Goal: Check status

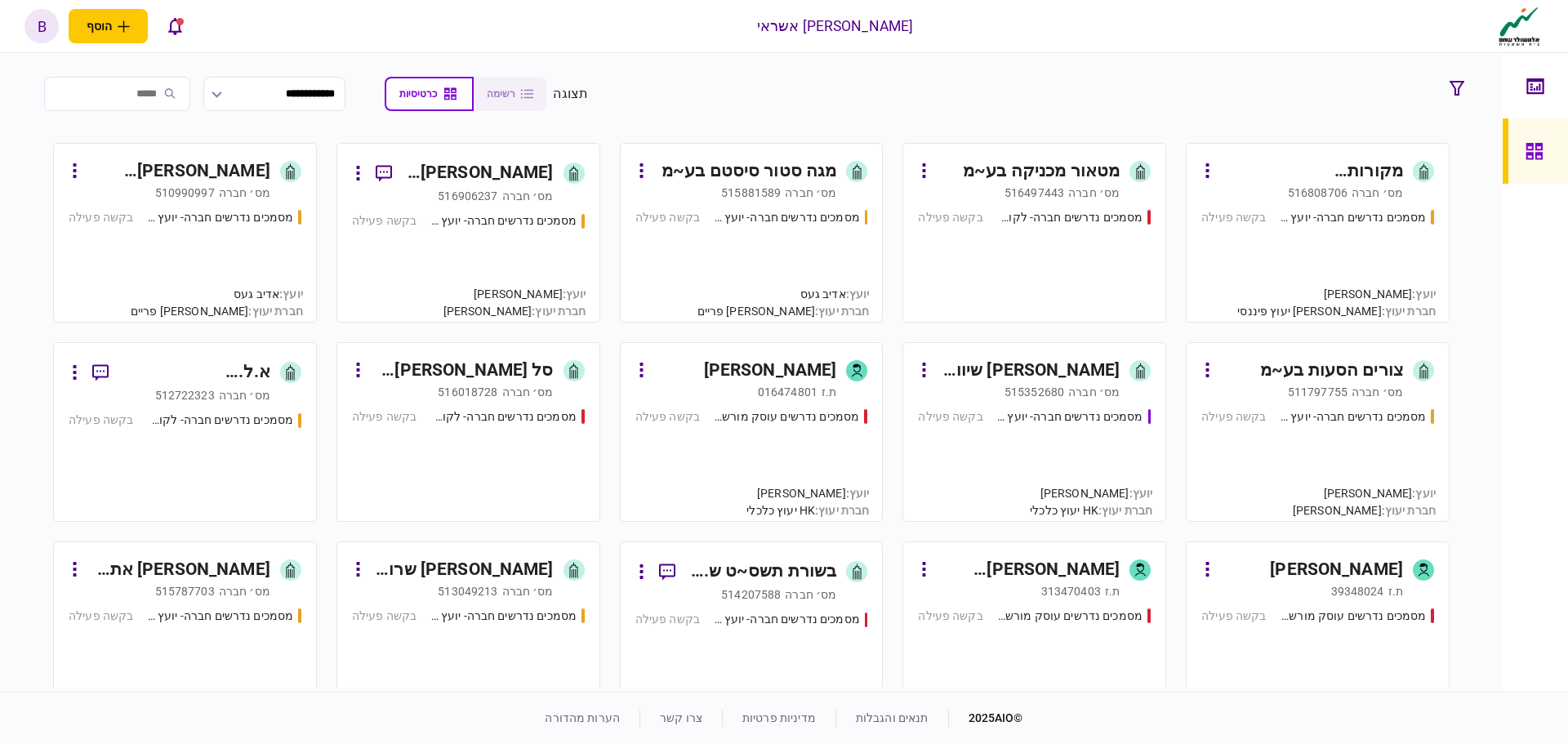
click at [1342, 276] on div "מסמכים נדרשים חברה- יועץ - תהליך חברה בקשה פעילה" at bounding box center [1317, 258] width 233 height 99
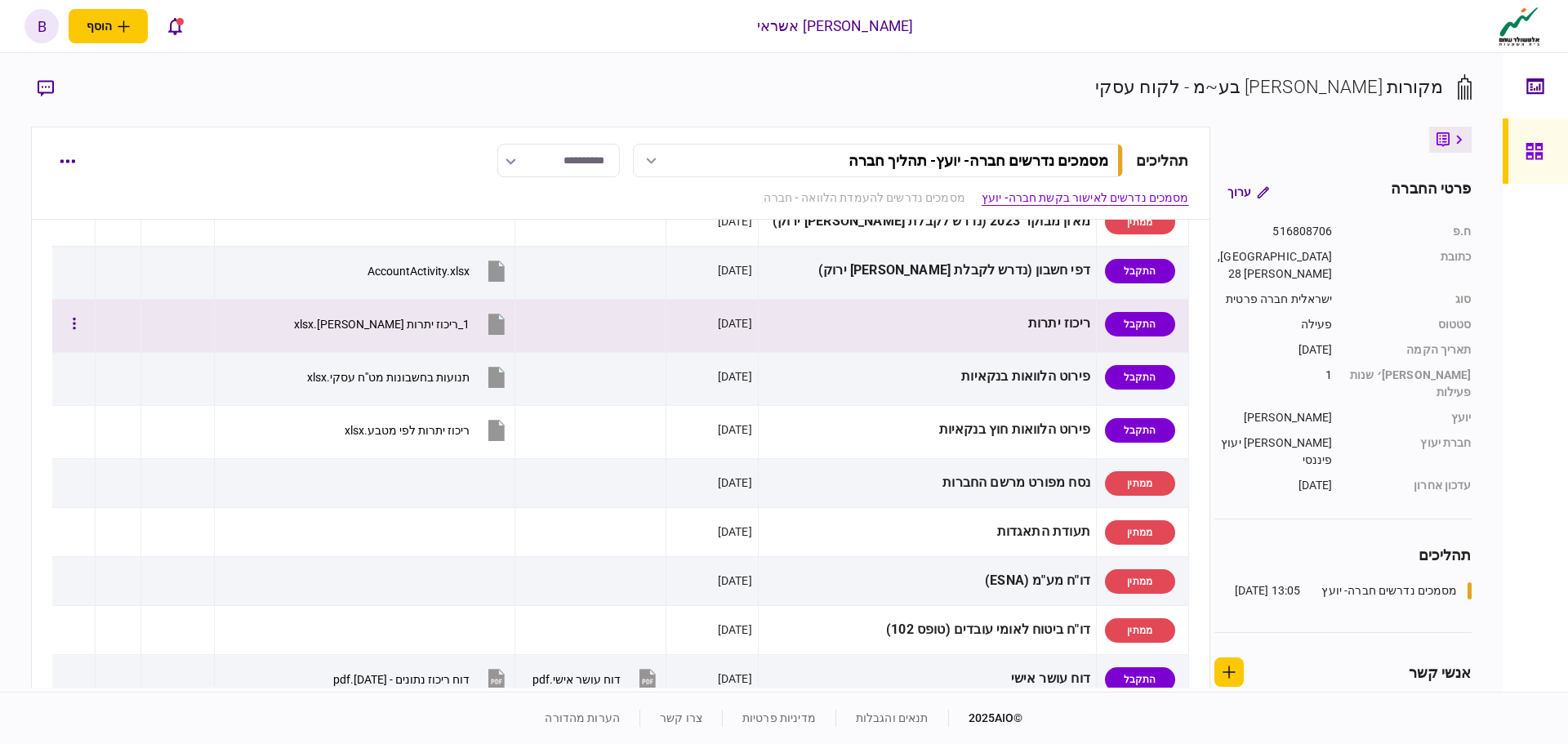
scroll to position [245, 0]
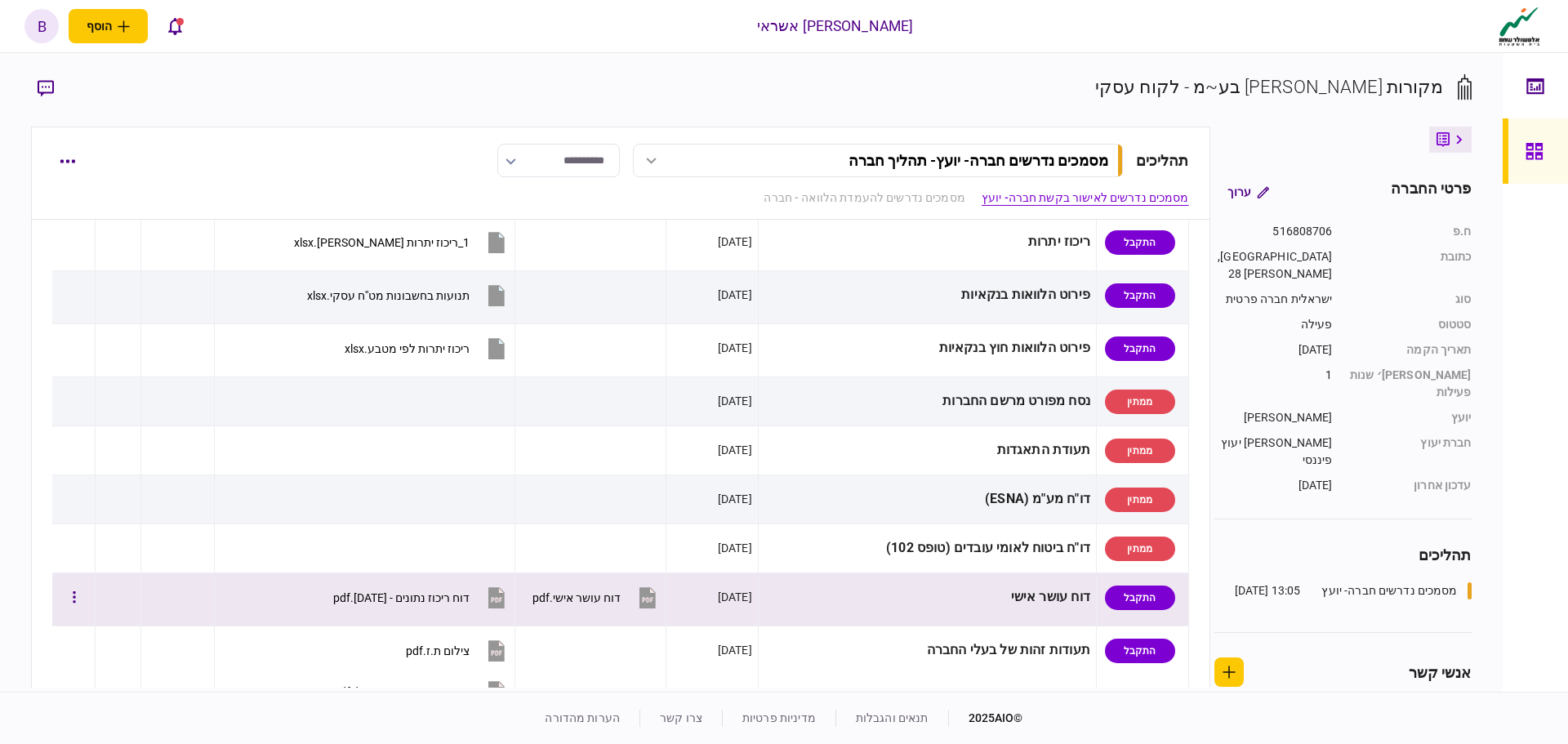
click at [398, 591] on div "דוח ריכוז נתונים - 14-09-2025.pdf" at bounding box center [401, 597] width 136 height 13
click at [424, 589] on button "דוח ריכוז נתונים - 14-09-2025.pdf" at bounding box center [421, 597] width 176 height 37
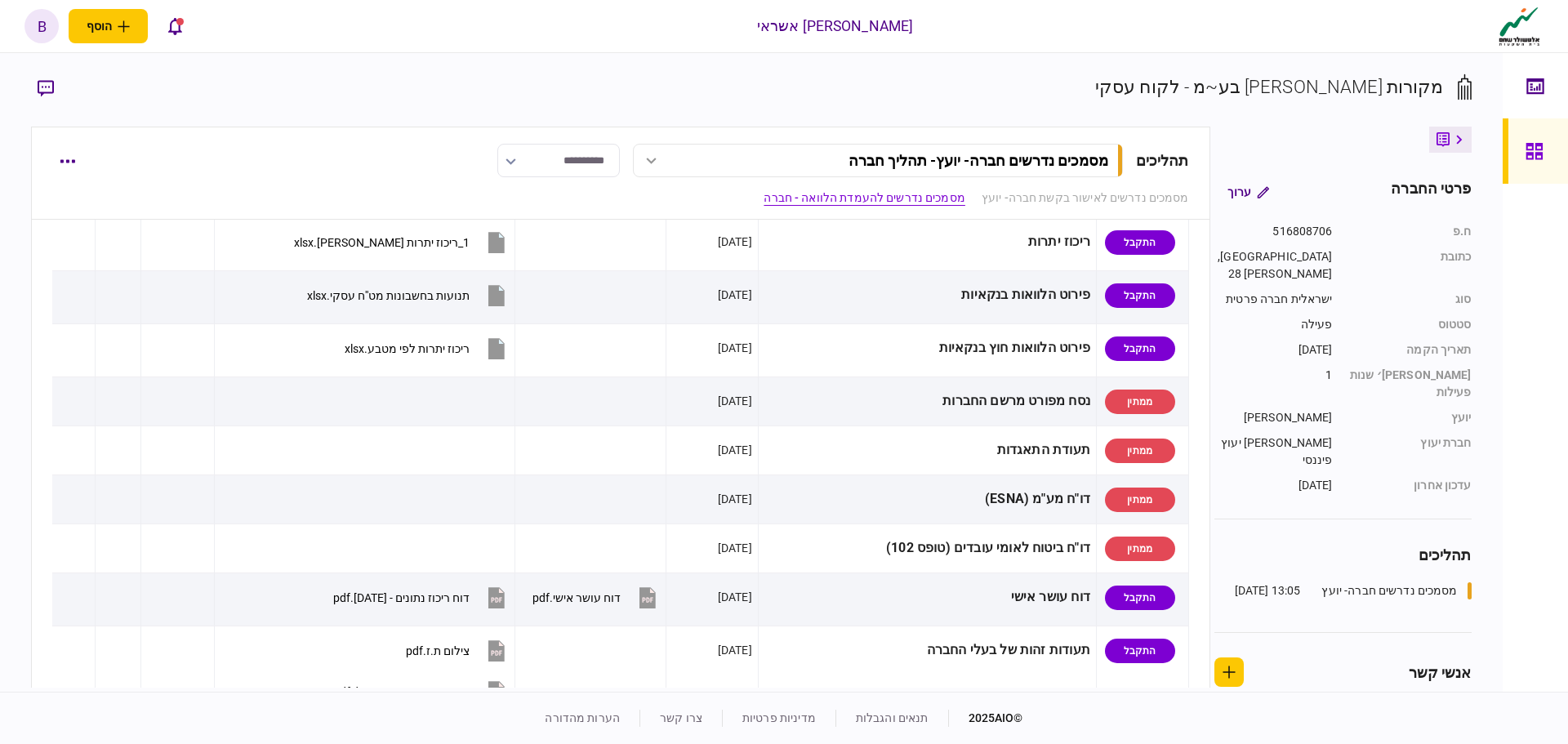
click at [1527, 153] on icon at bounding box center [1534, 151] width 16 height 16
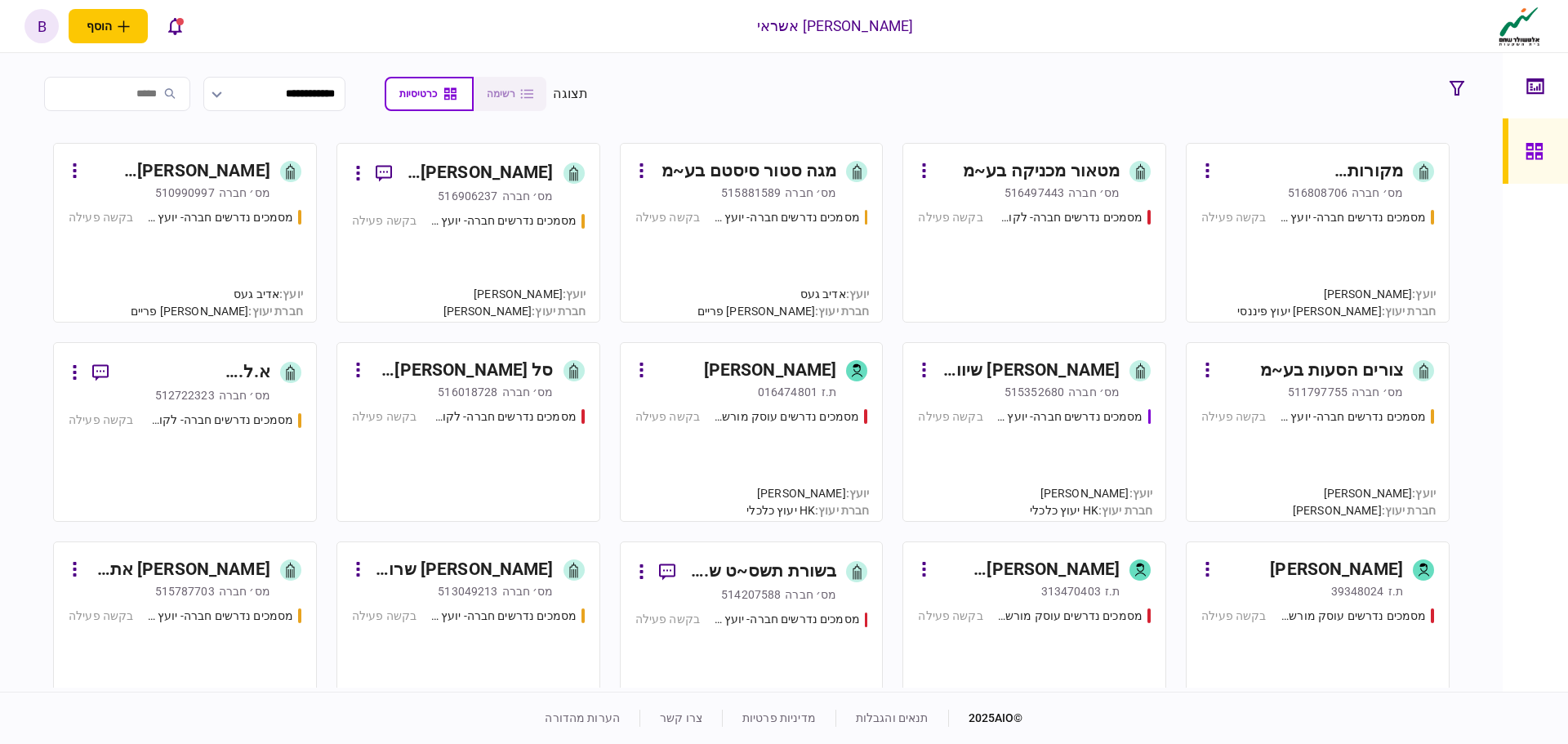
click at [568, 270] on div "מסמכים נדרשים חברה- יועץ - תהליך חברה בקשה פעילה" at bounding box center [468, 259] width 233 height 95
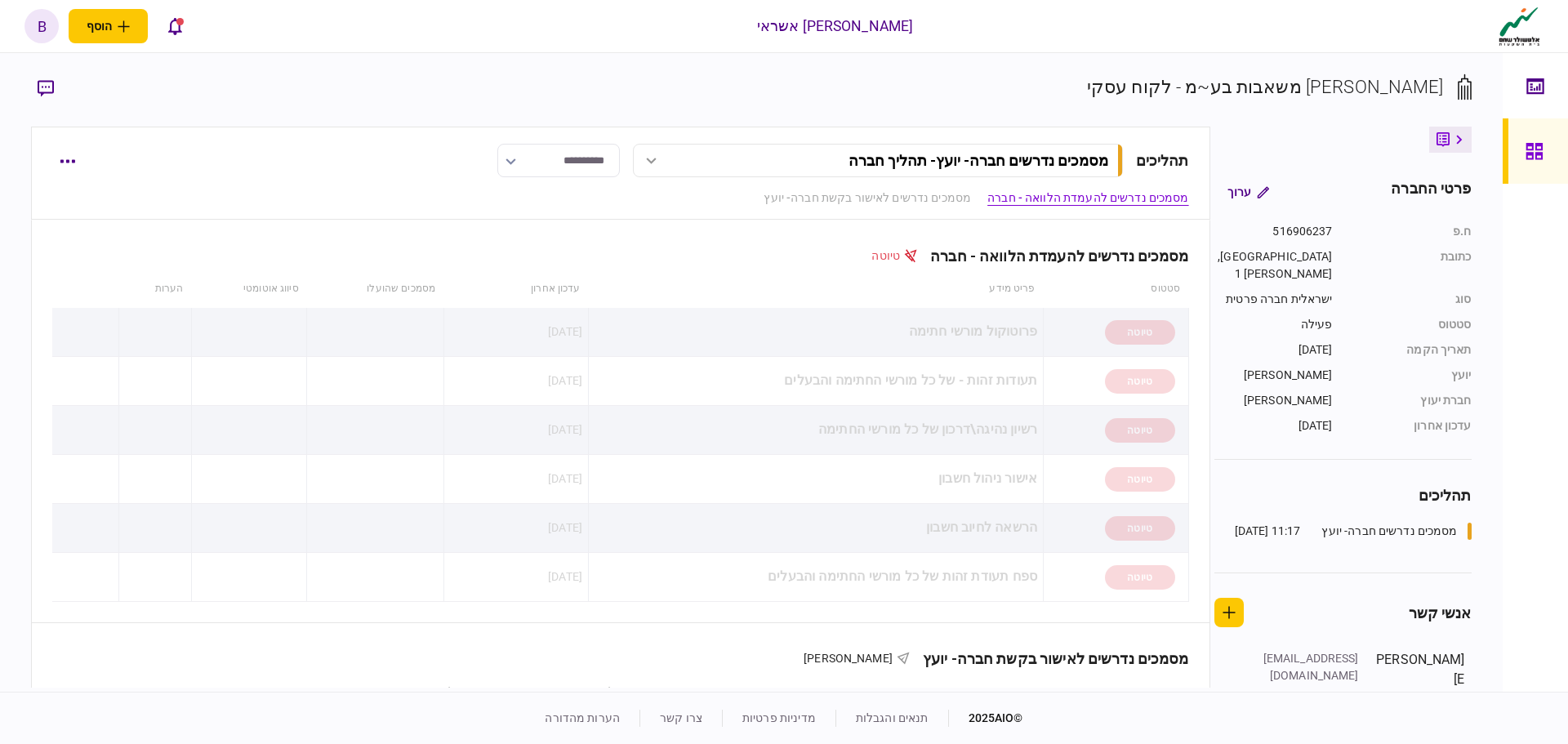
click at [529, 166] on input "**********" at bounding box center [559, 160] width 123 height 33
click at [529, 233] on button "בקשה סגורה" at bounding box center [541, 239] width 89 height 15
type input "**********"
click at [1532, 160] on icon at bounding box center [1535, 152] width 18 height 19
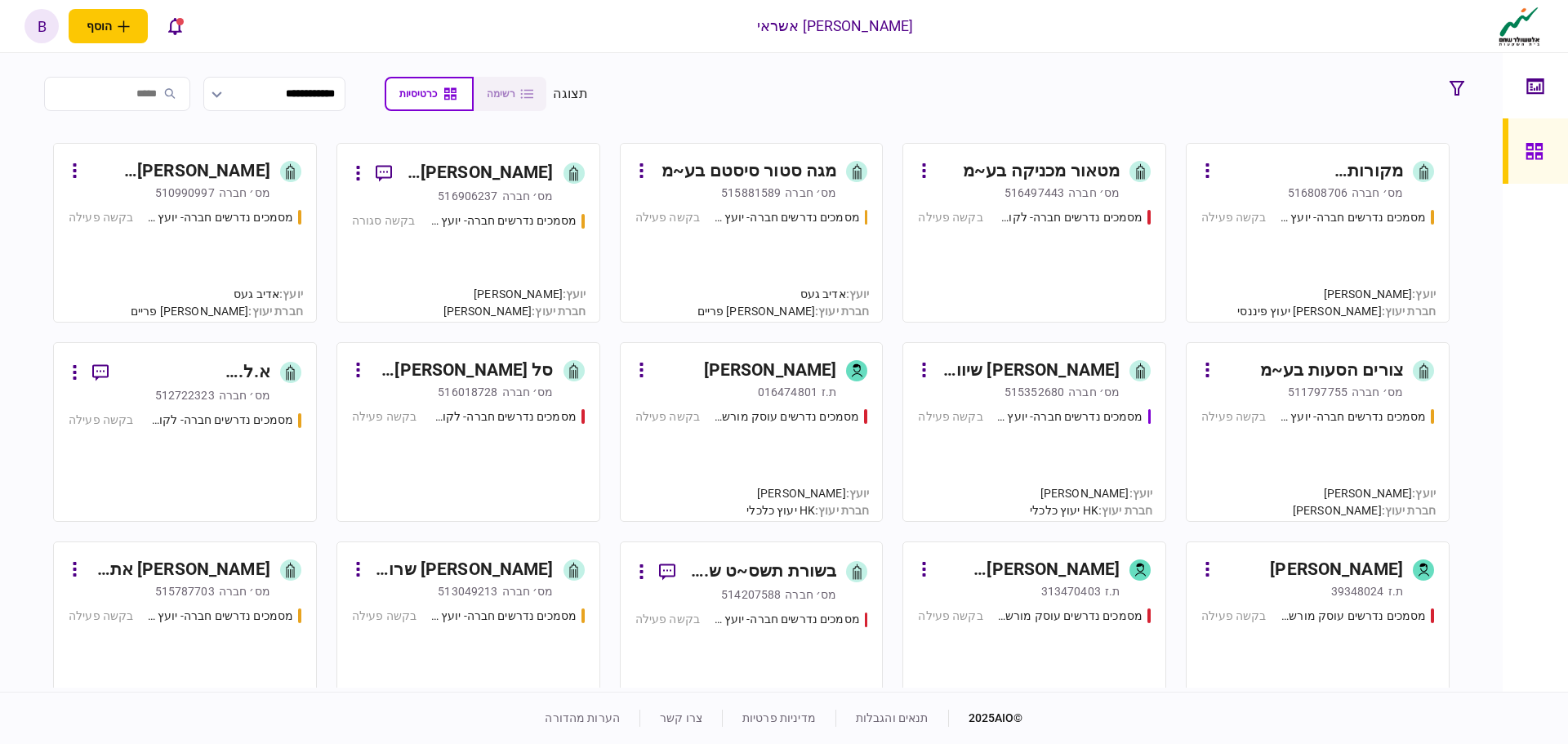
scroll to position [82, 0]
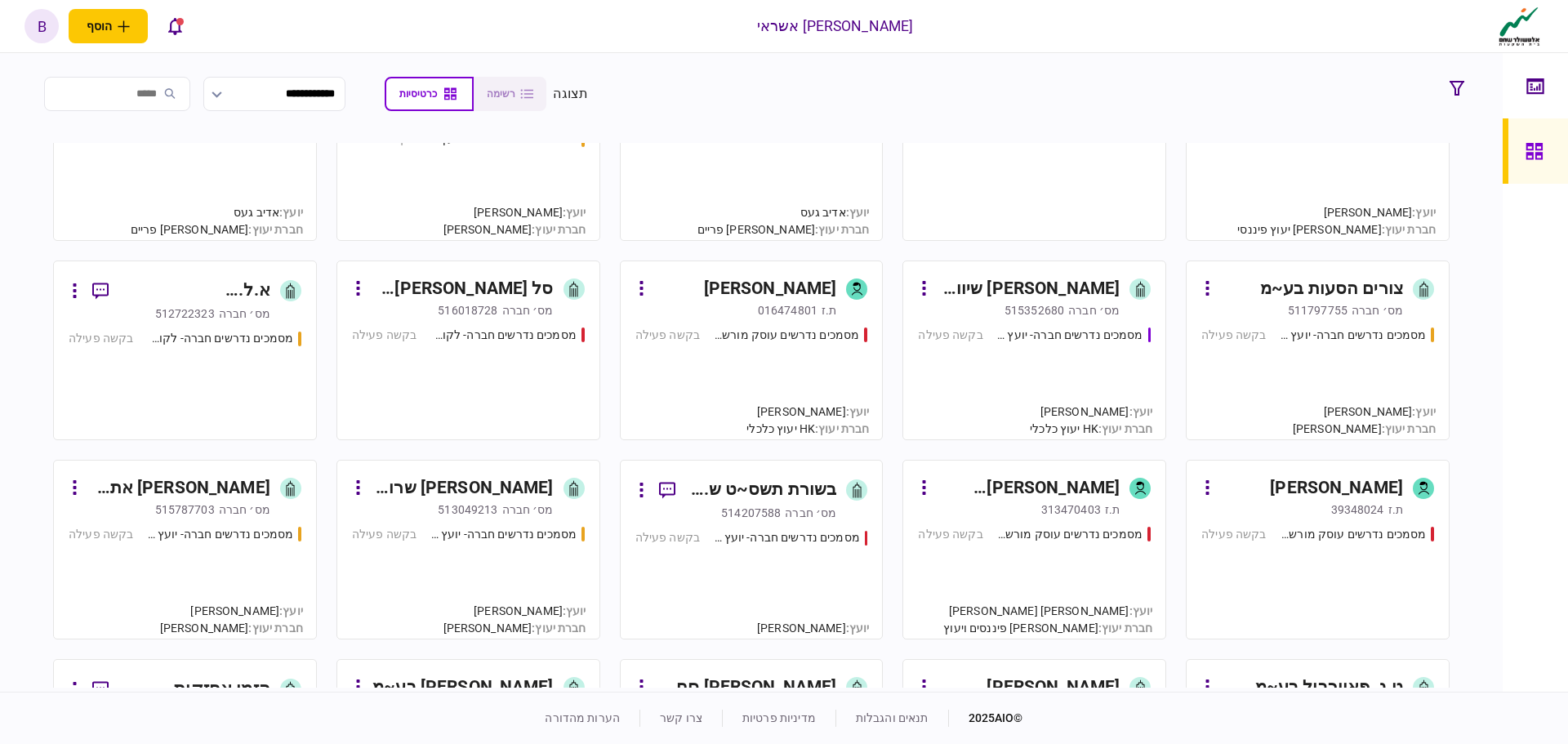
click at [1047, 364] on div "מסמכים נדרשים חברה- יועץ - תהליך חברה בקשה פעילה" at bounding box center [1034, 376] width 233 height 99
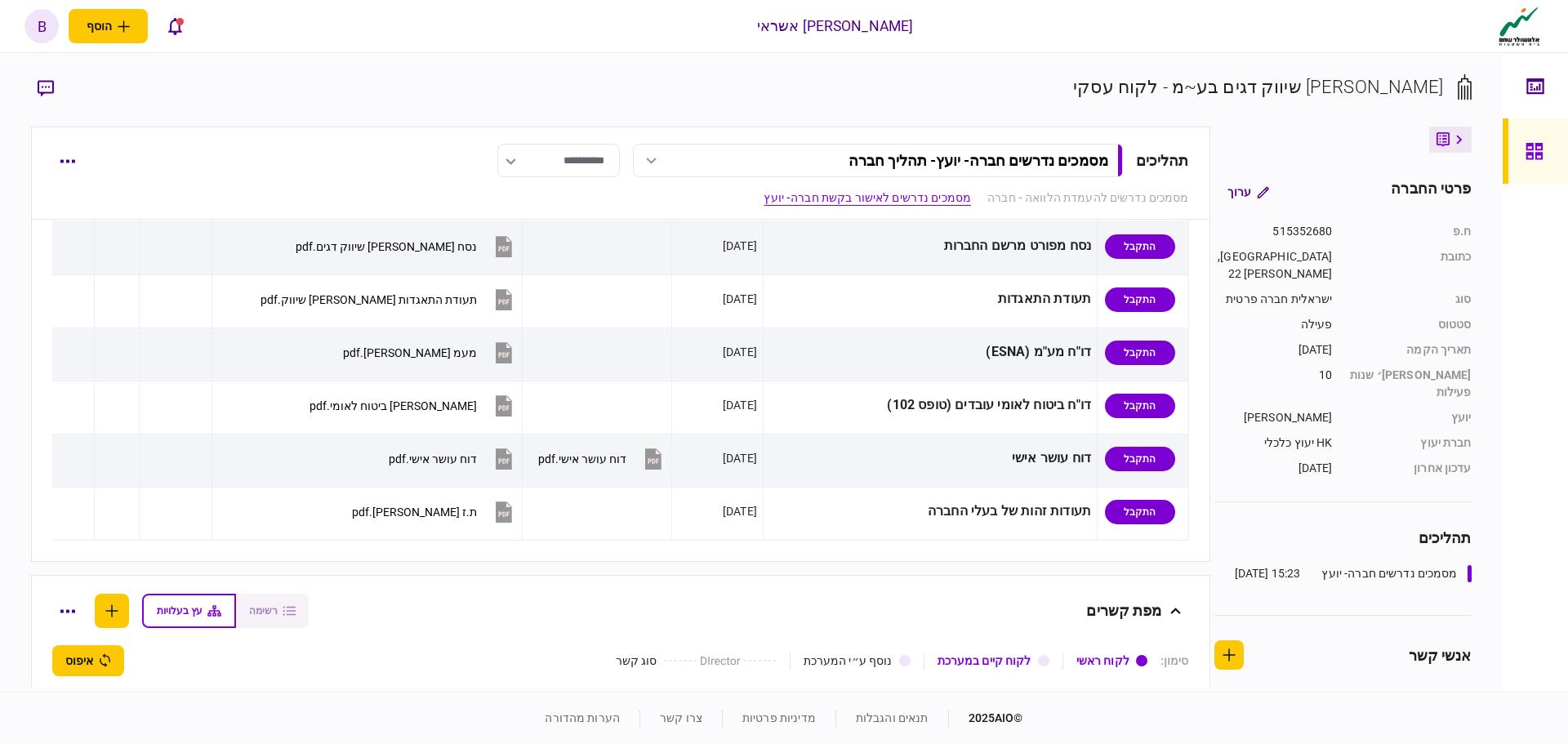
scroll to position [1144, 0]
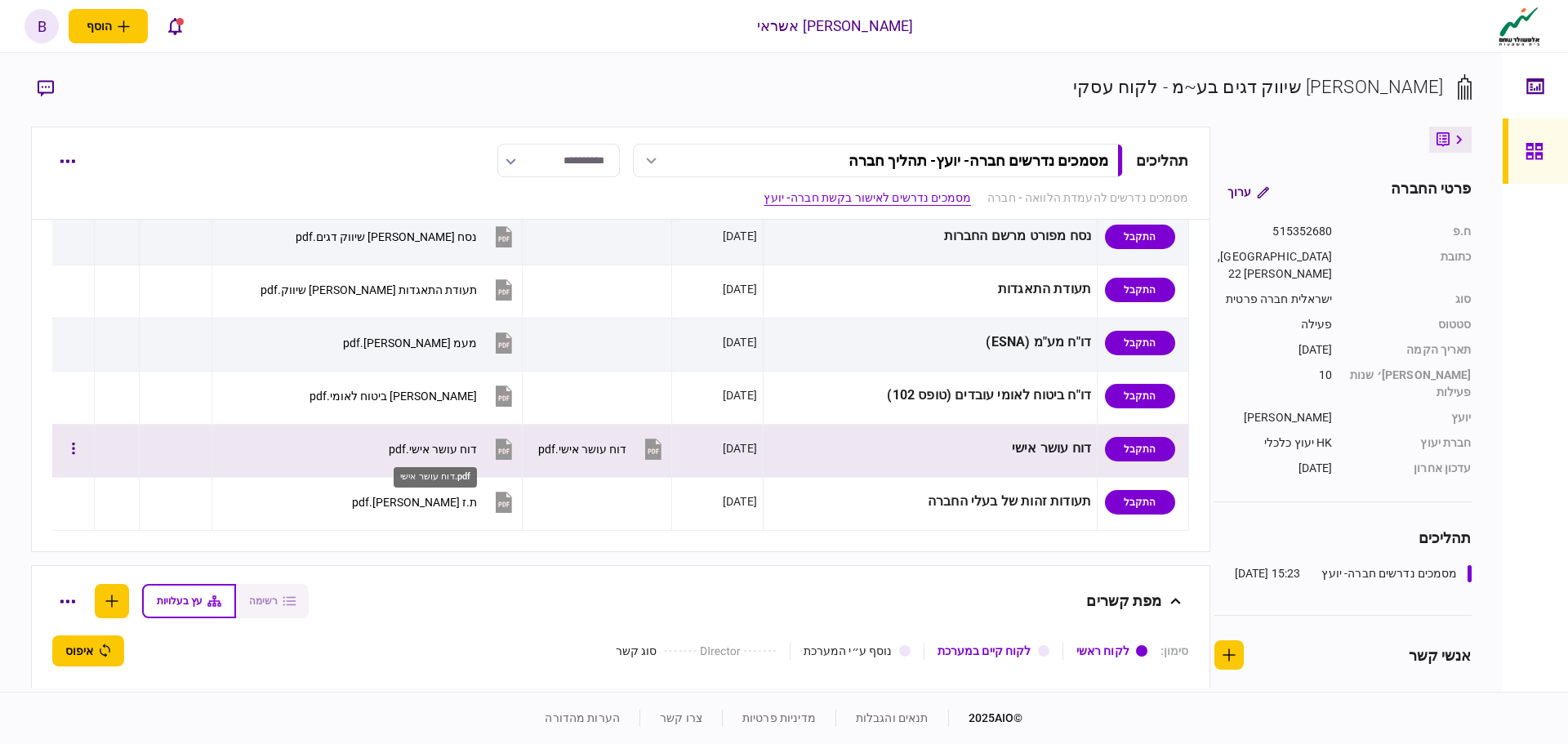
click at [450, 454] on div "דוח עושר אישי.pdf" at bounding box center [433, 449] width 89 height 13
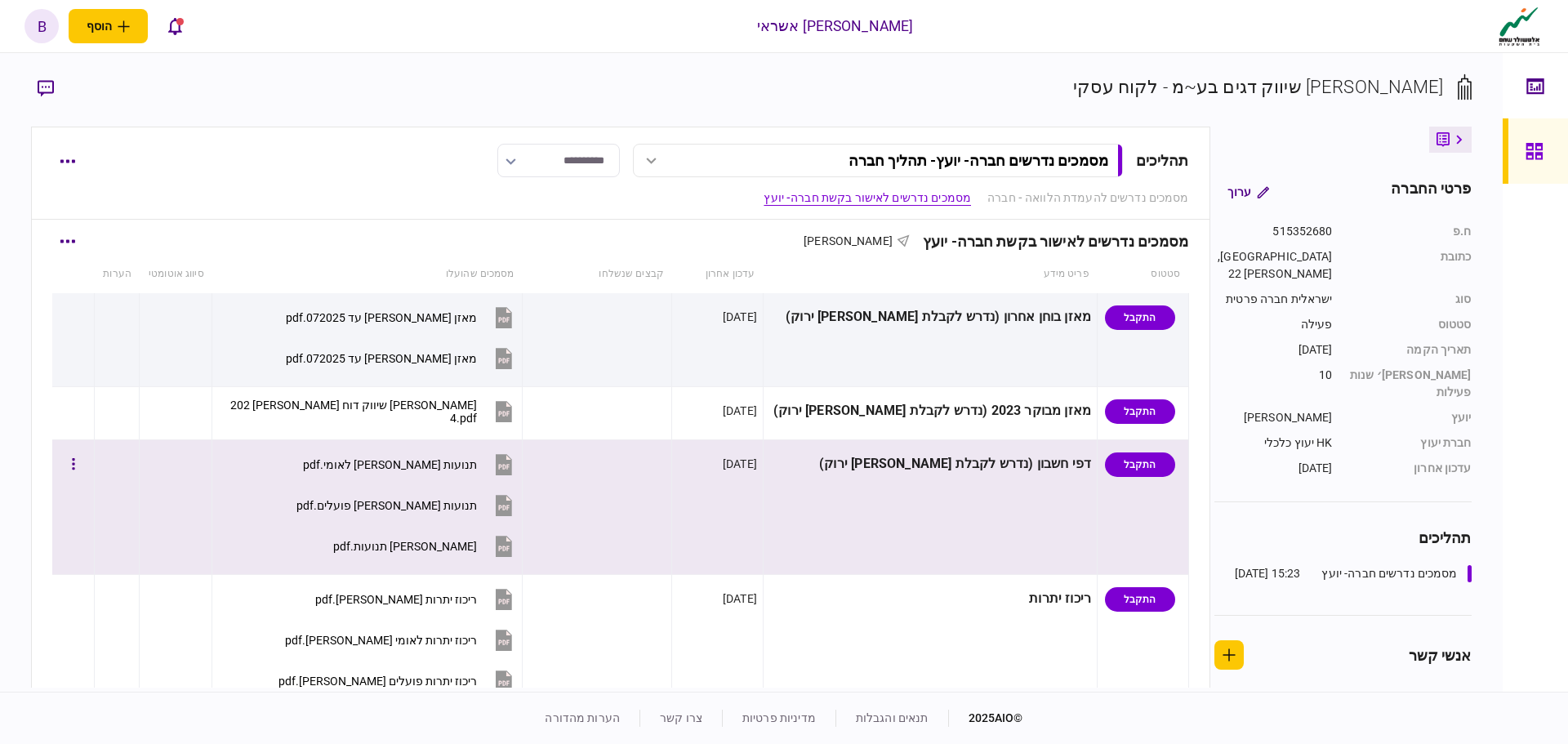
scroll to position [245, 0]
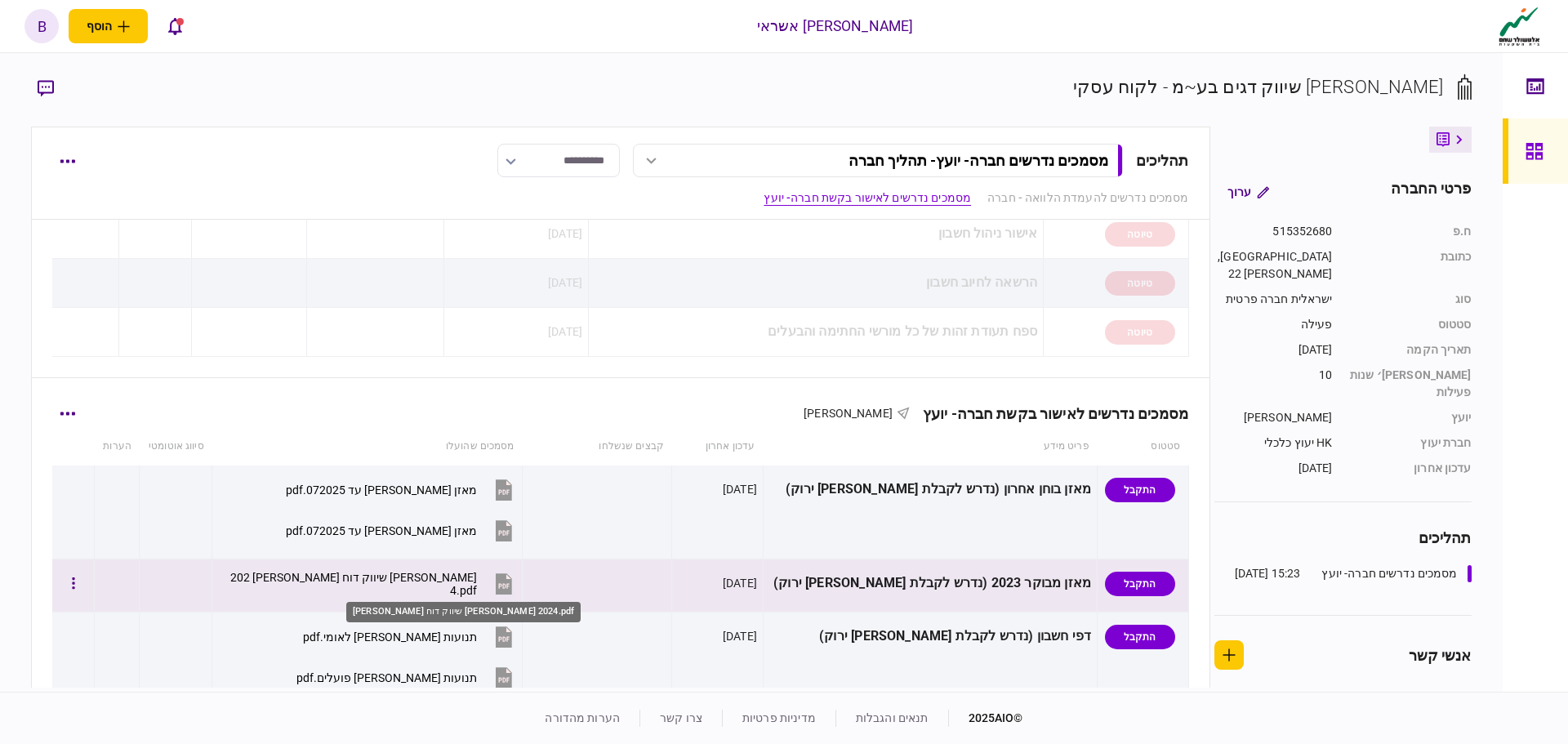
click at [458, 577] on div "בכור שיווק דוח כספי 2024.pdf" at bounding box center [353, 584] width 246 height 26
click at [447, 581] on div "בכור שיווק דוח כספי 2024.pdf" at bounding box center [353, 584] width 246 height 26
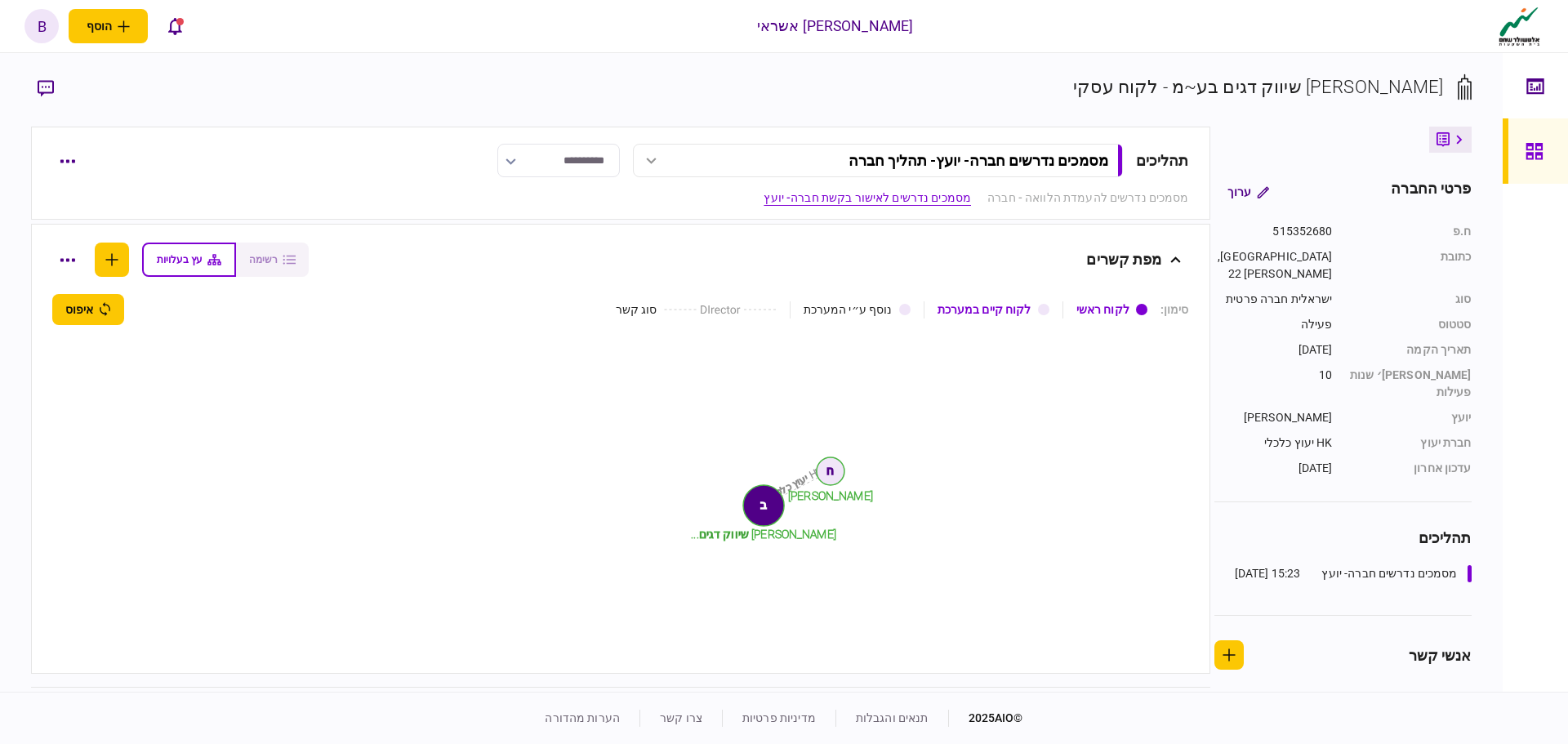
scroll to position [1392, 0]
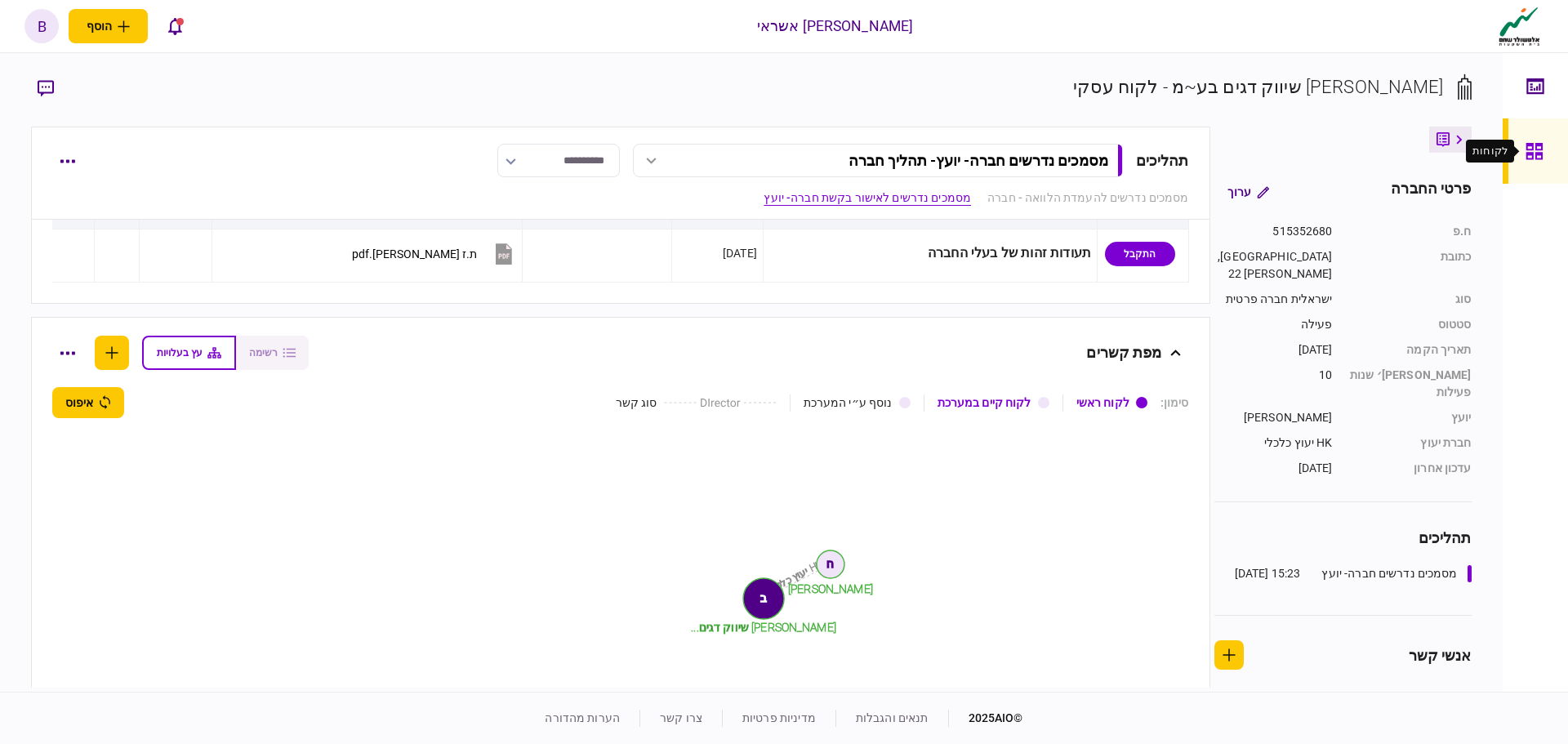
click at [1531, 150] on icon at bounding box center [1535, 152] width 18 height 19
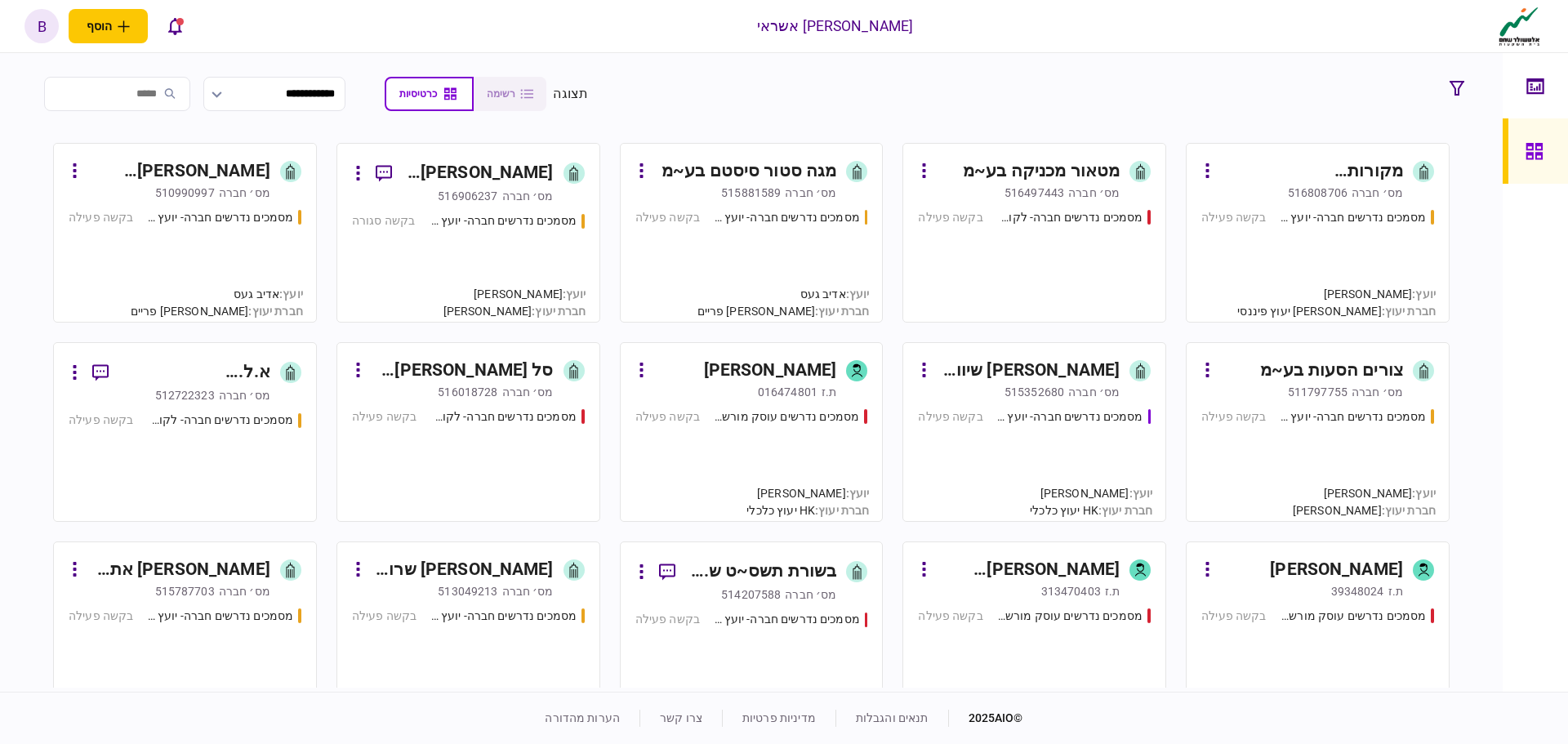
click at [1223, 454] on div "מסמכים נדרשים חברה- יועץ - תהליך חברה בקשה פעילה" at bounding box center [1317, 458] width 233 height 99
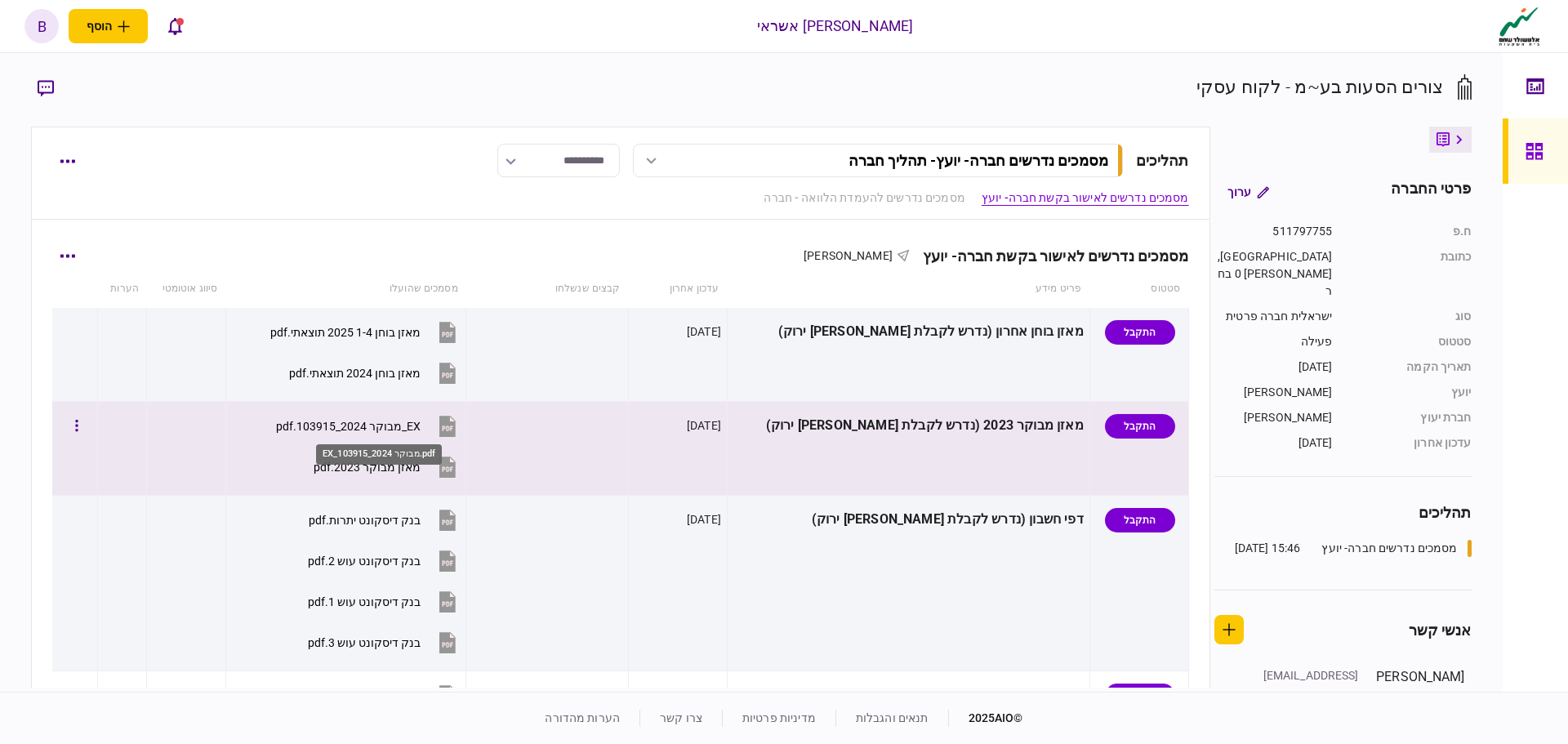
click at [419, 430] on div "EX_מבוקר 2024_103915.pdf" at bounding box center [349, 426] width 145 height 13
click at [400, 423] on div "EX_מבוקר 2024_103915.pdf" at bounding box center [349, 426] width 145 height 13
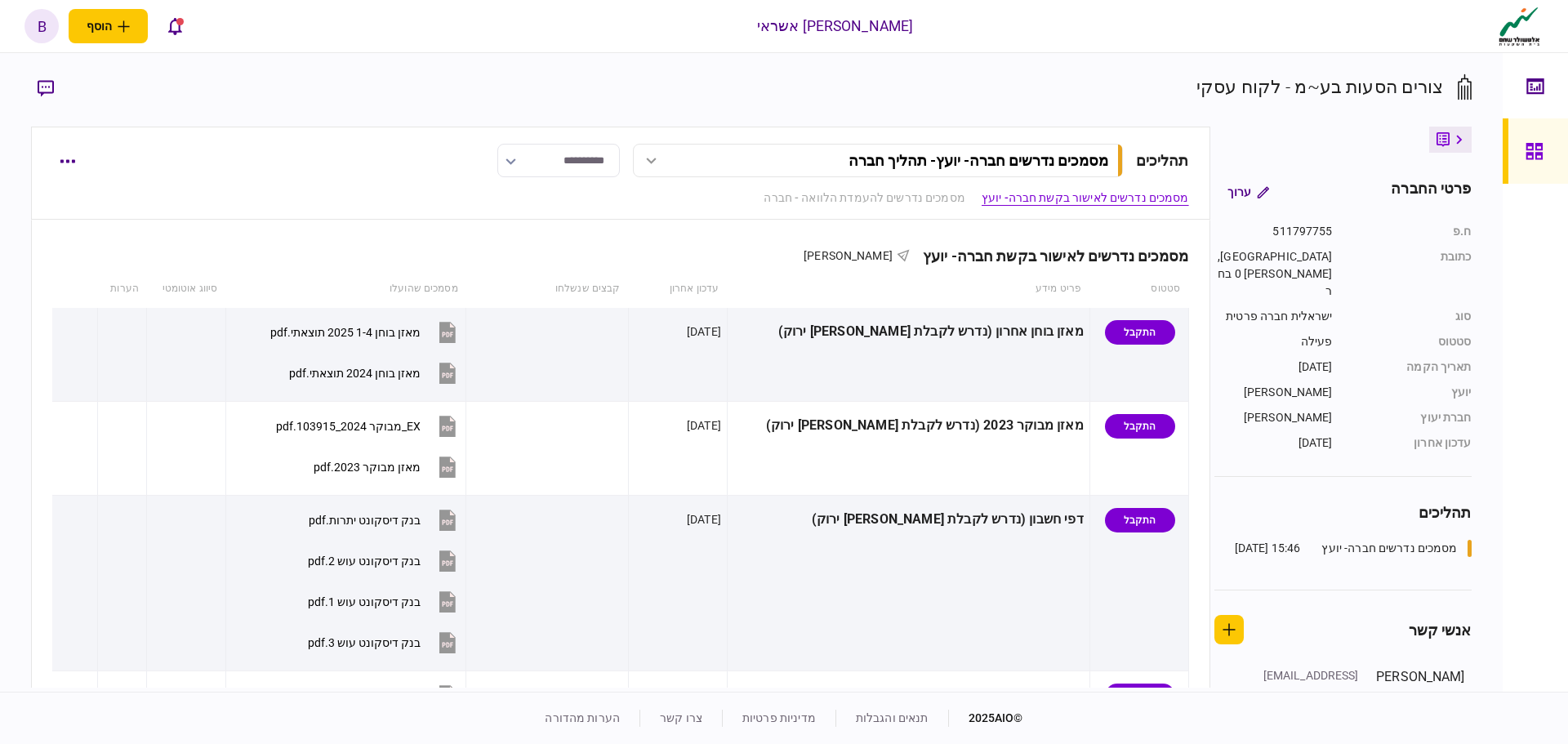
click at [1552, 161] on link at bounding box center [1536, 151] width 66 height 66
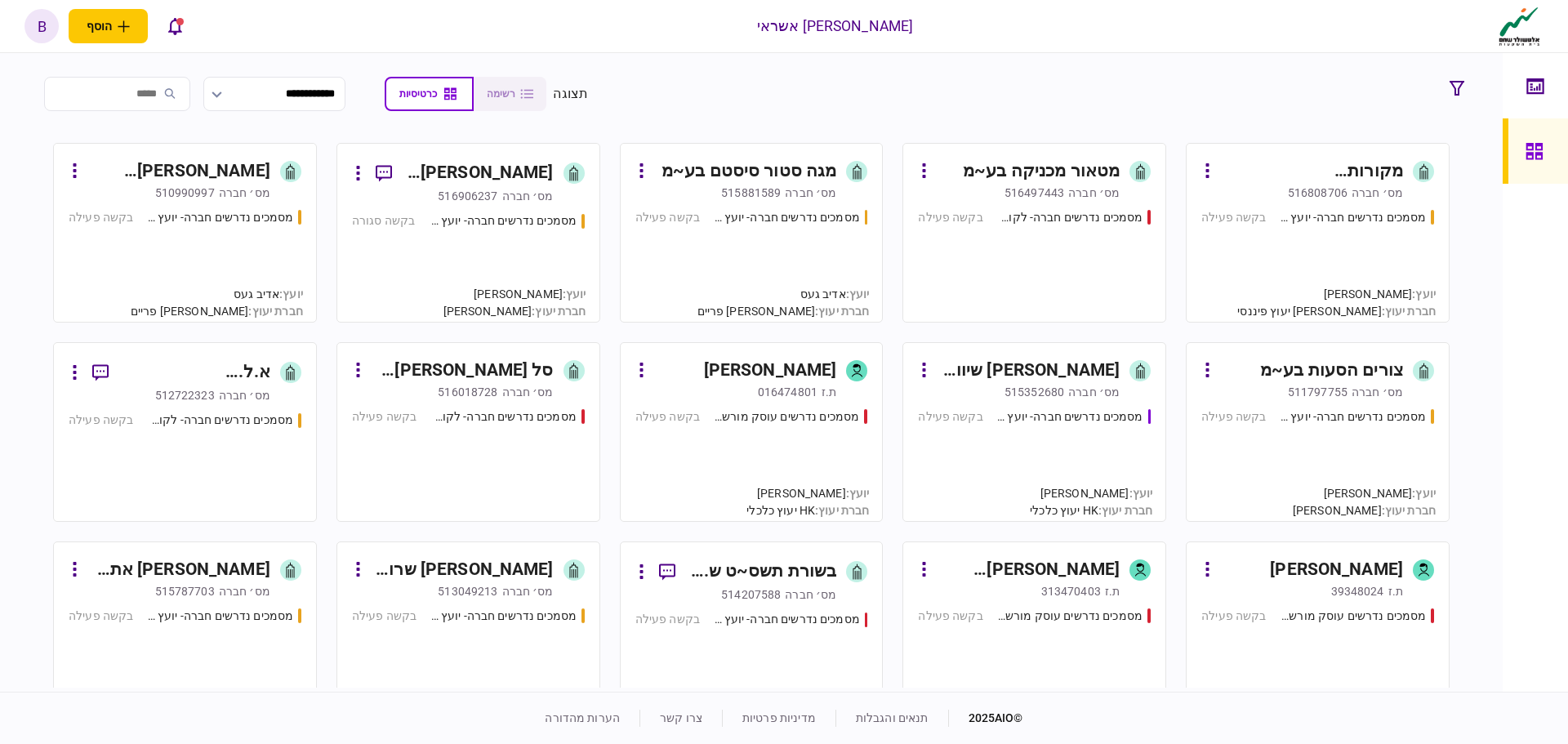
click at [165, 96] on input "search" at bounding box center [118, 94] width 147 height 34
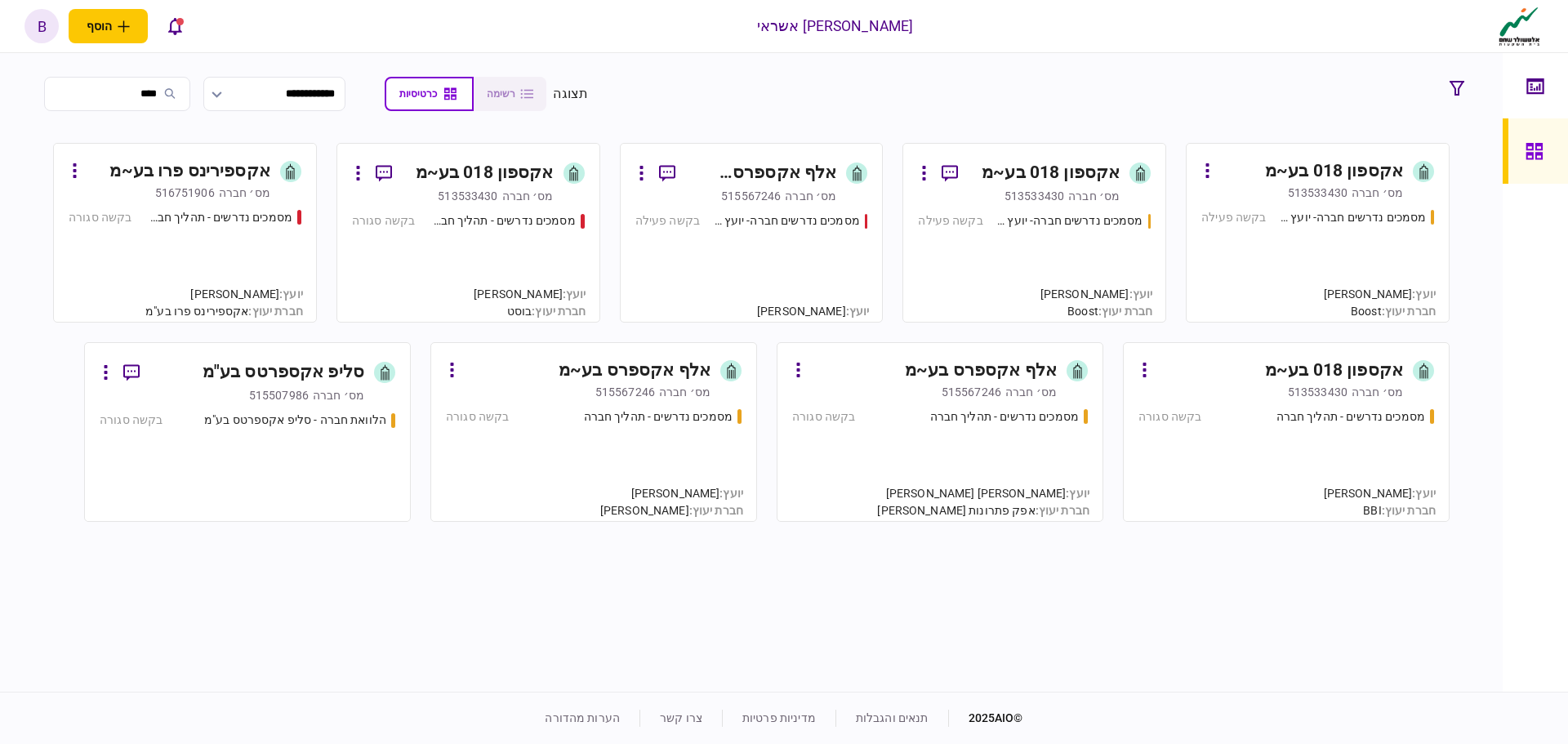
type input "****"
click at [1333, 244] on div "מסמכים נדרשים חברה- יועץ - תהליך חברה בקשה פעילה" at bounding box center [1317, 258] width 233 height 99
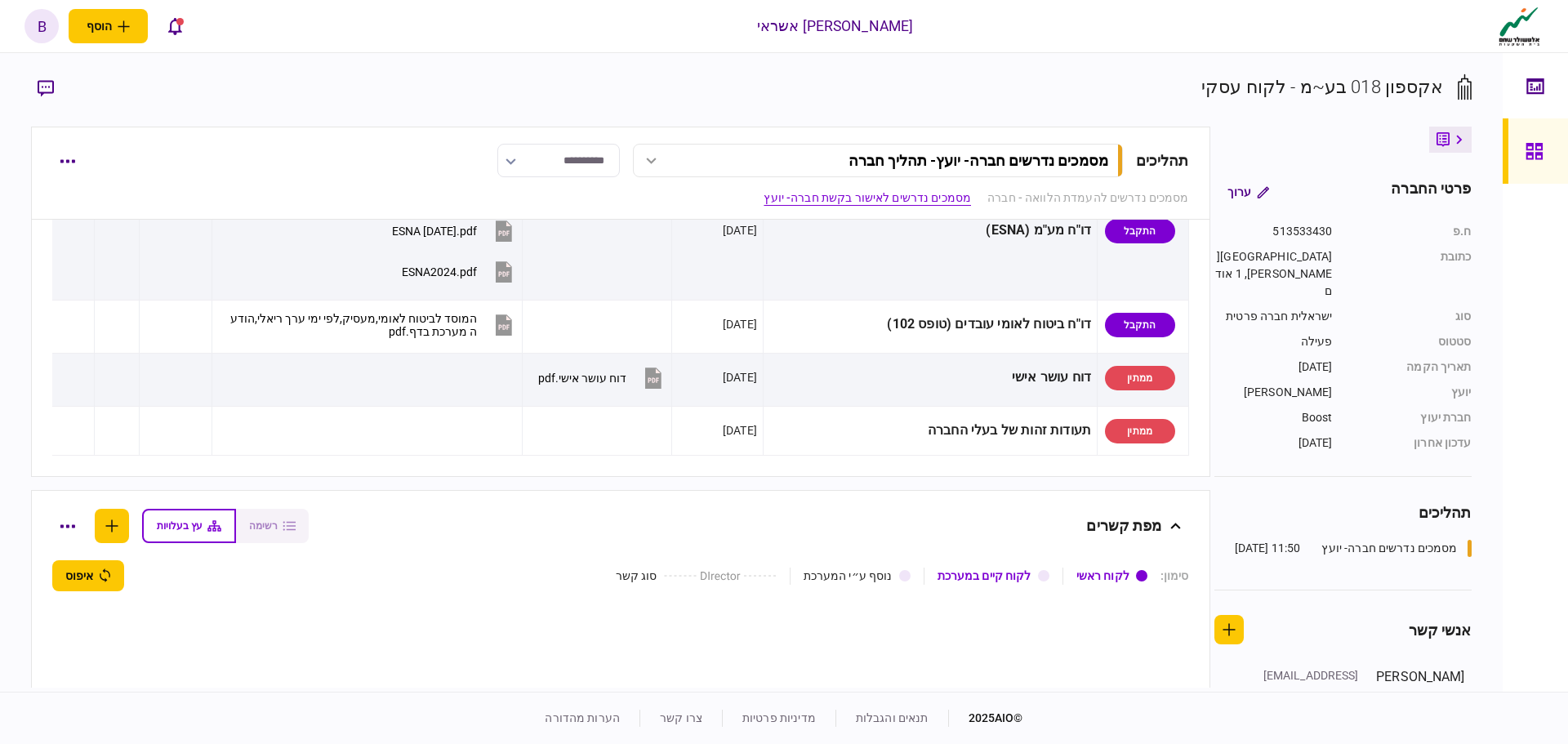
scroll to position [817, 0]
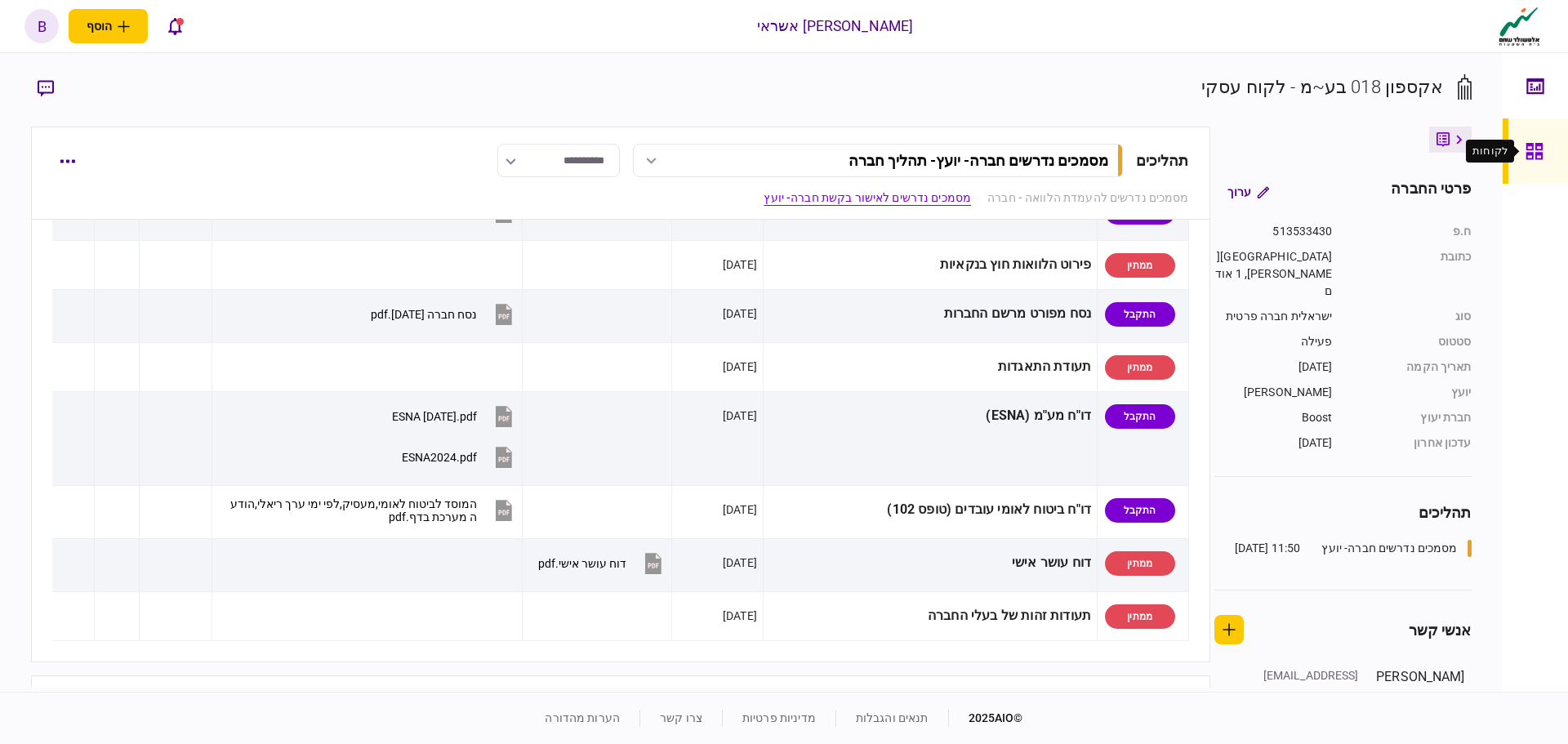
click at [1539, 148] on icon at bounding box center [1534, 151] width 16 height 16
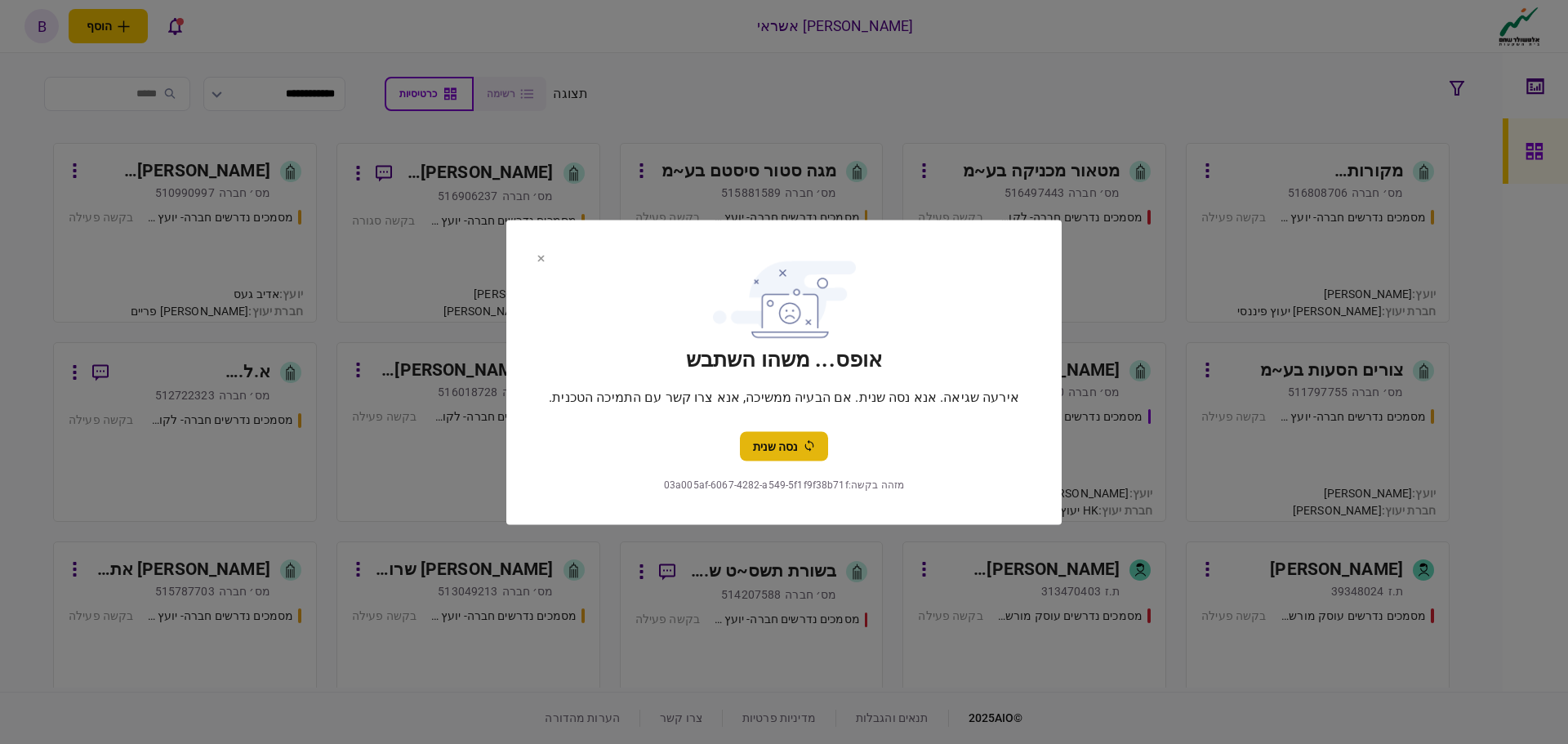
click at [805, 456] on button "נסה שנית" at bounding box center [784, 446] width 89 height 30
click at [542, 255] on icon at bounding box center [541, 258] width 8 height 7
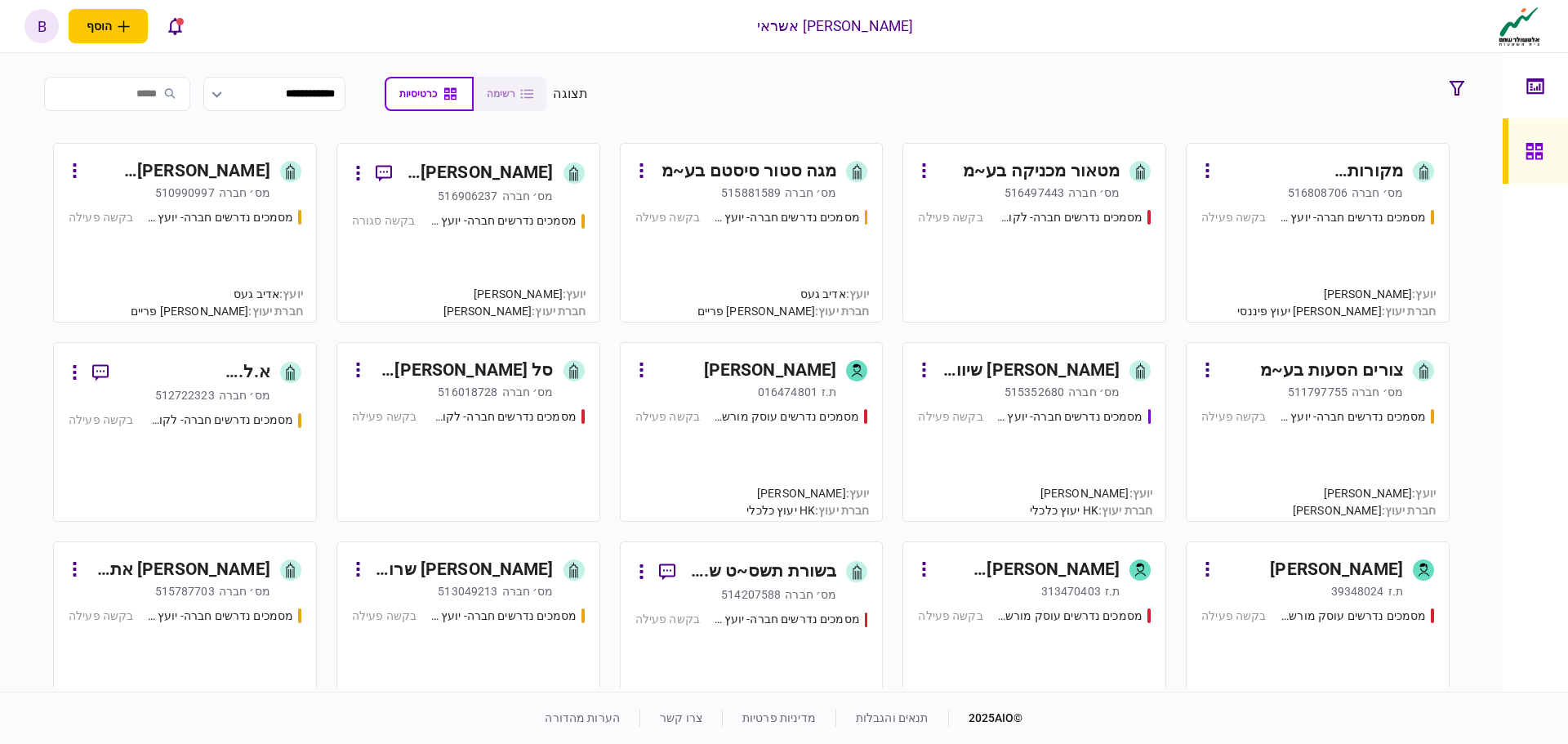
click at [1024, 464] on div "מסמכים נדרשים חברה- יועץ - תהליך חברה בקשה פעילה" at bounding box center [1034, 458] width 233 height 99
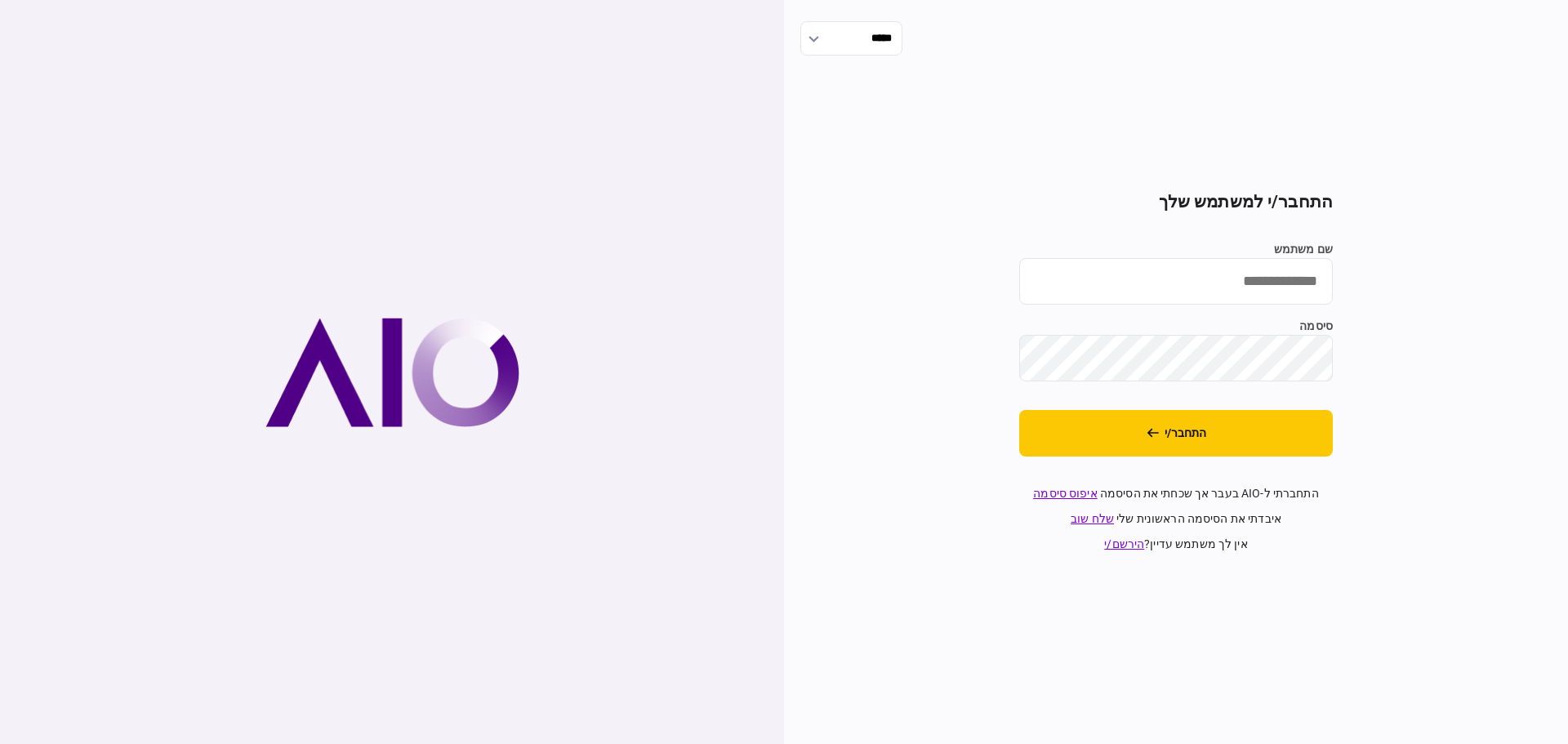
type input "*******"
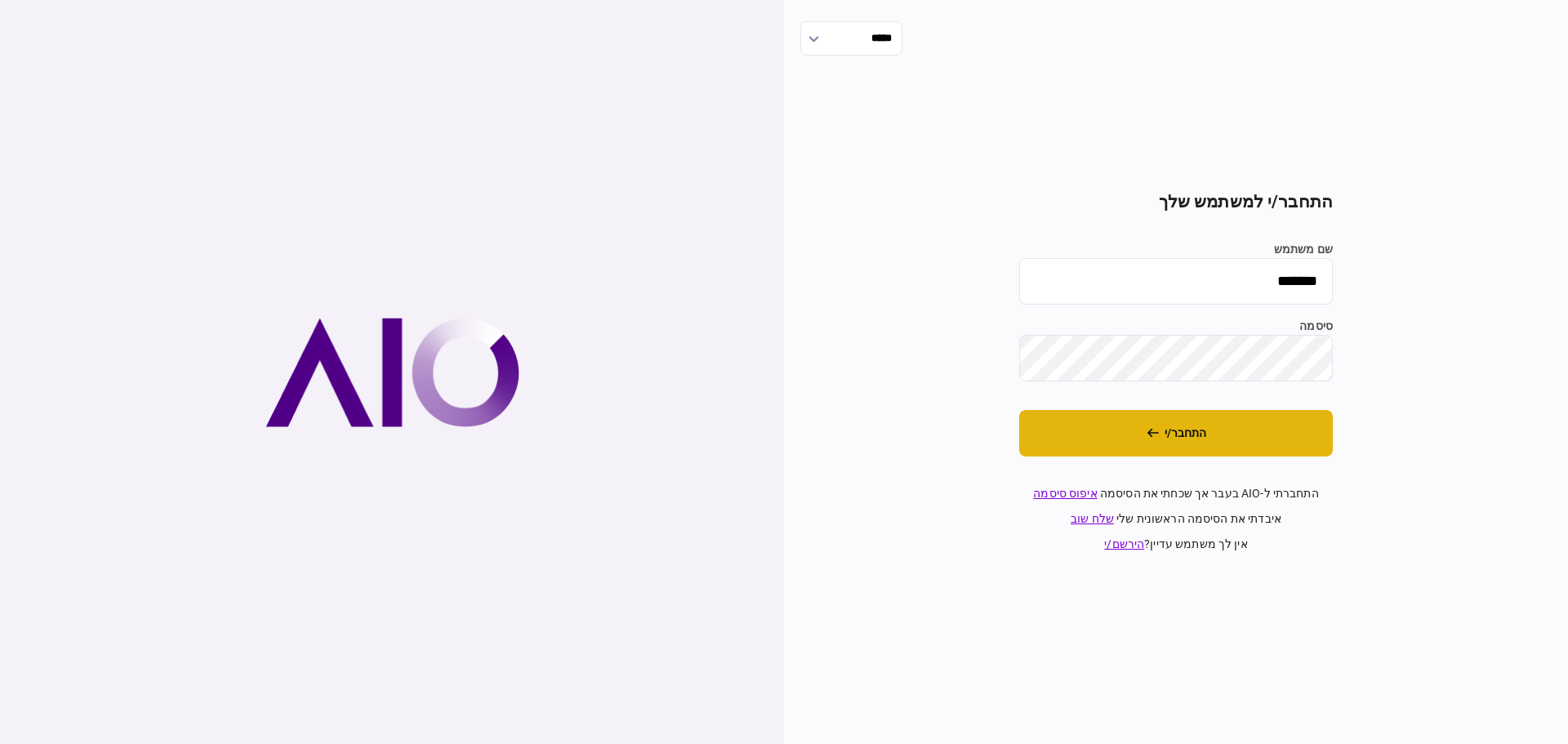
click at [1190, 439] on button "התחבר/י" at bounding box center [1176, 433] width 314 height 47
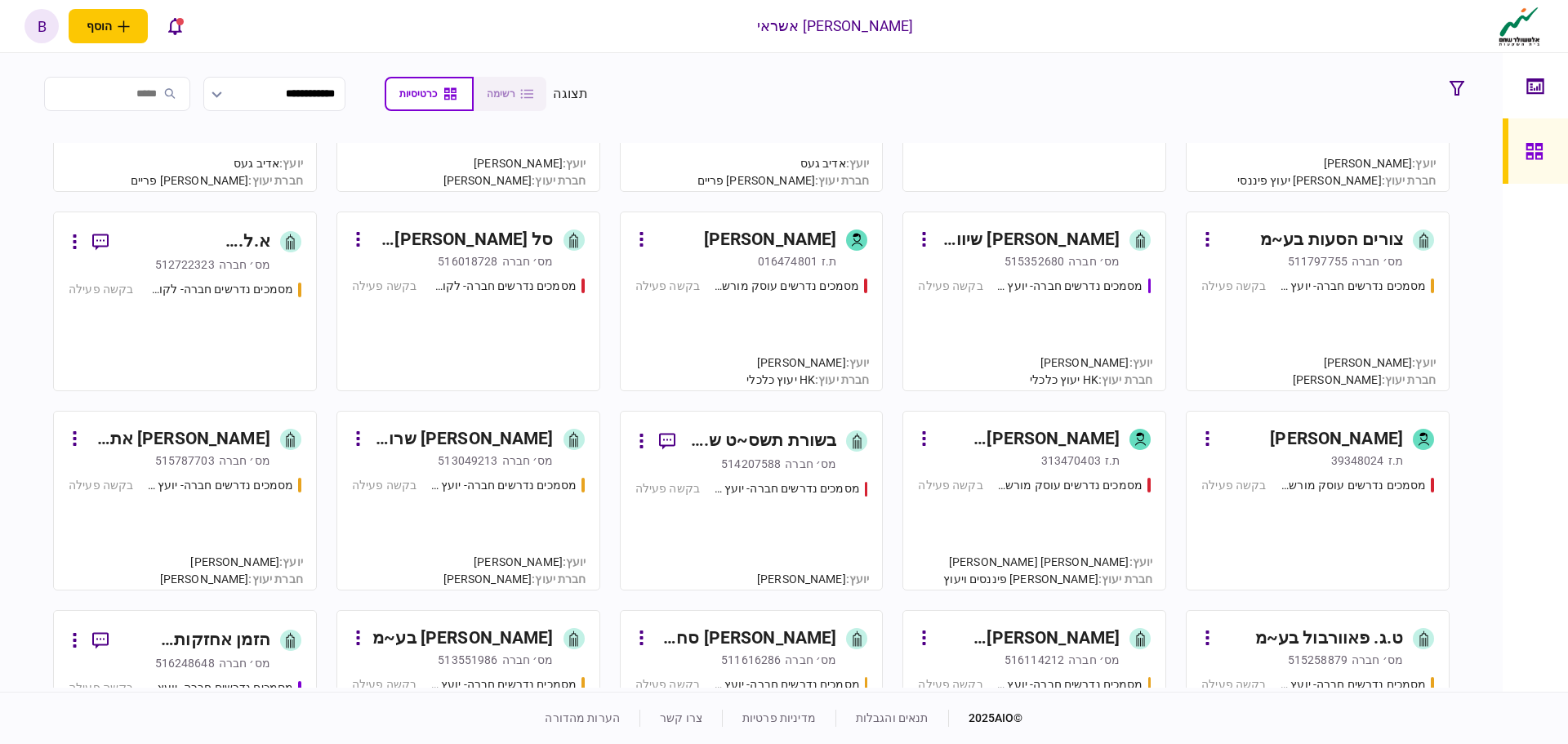
scroll to position [408, 0]
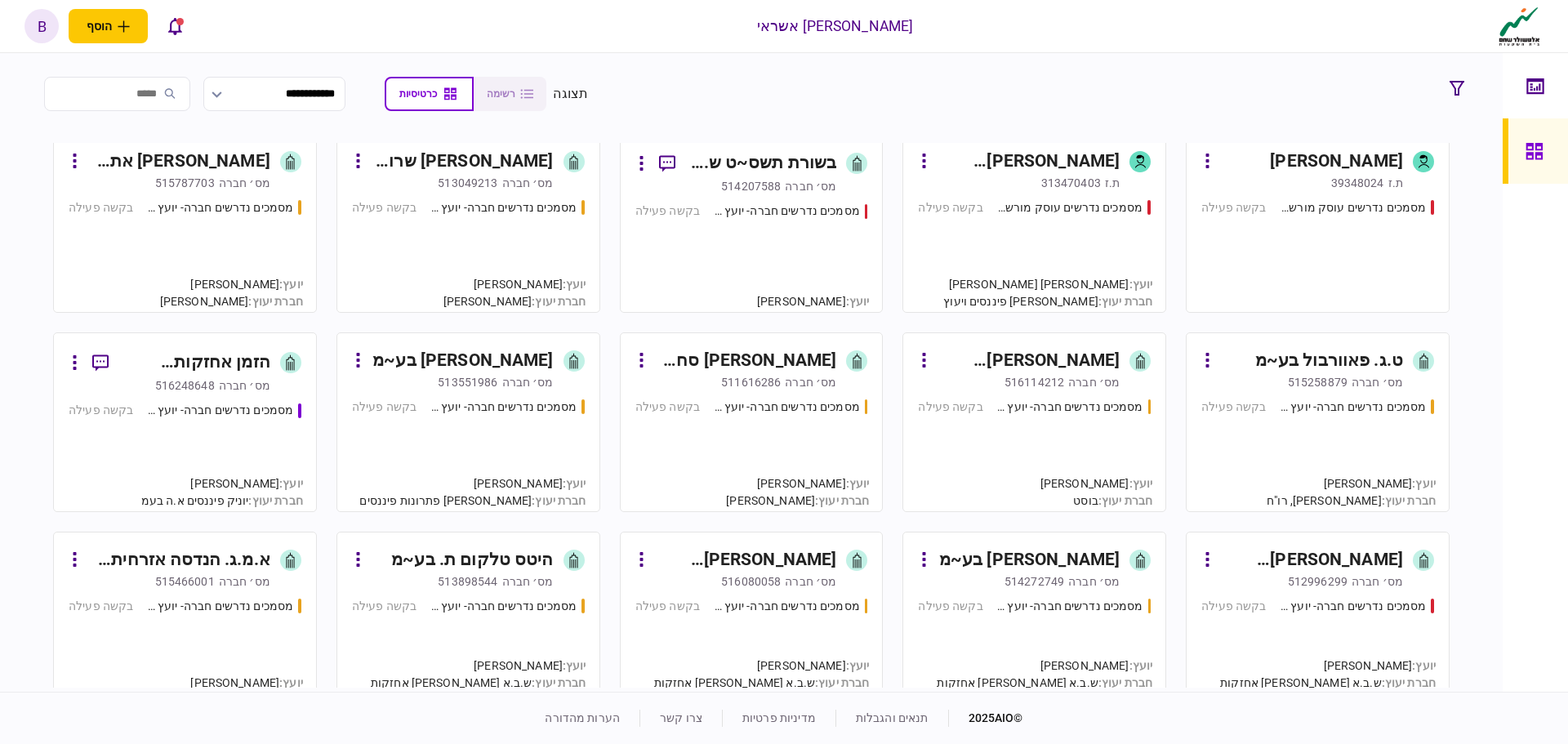
click at [766, 462] on div "מסמכים נדרשים חברה- יועץ - תהליך חברה בקשה פעילה" at bounding box center [752, 448] width 233 height 99
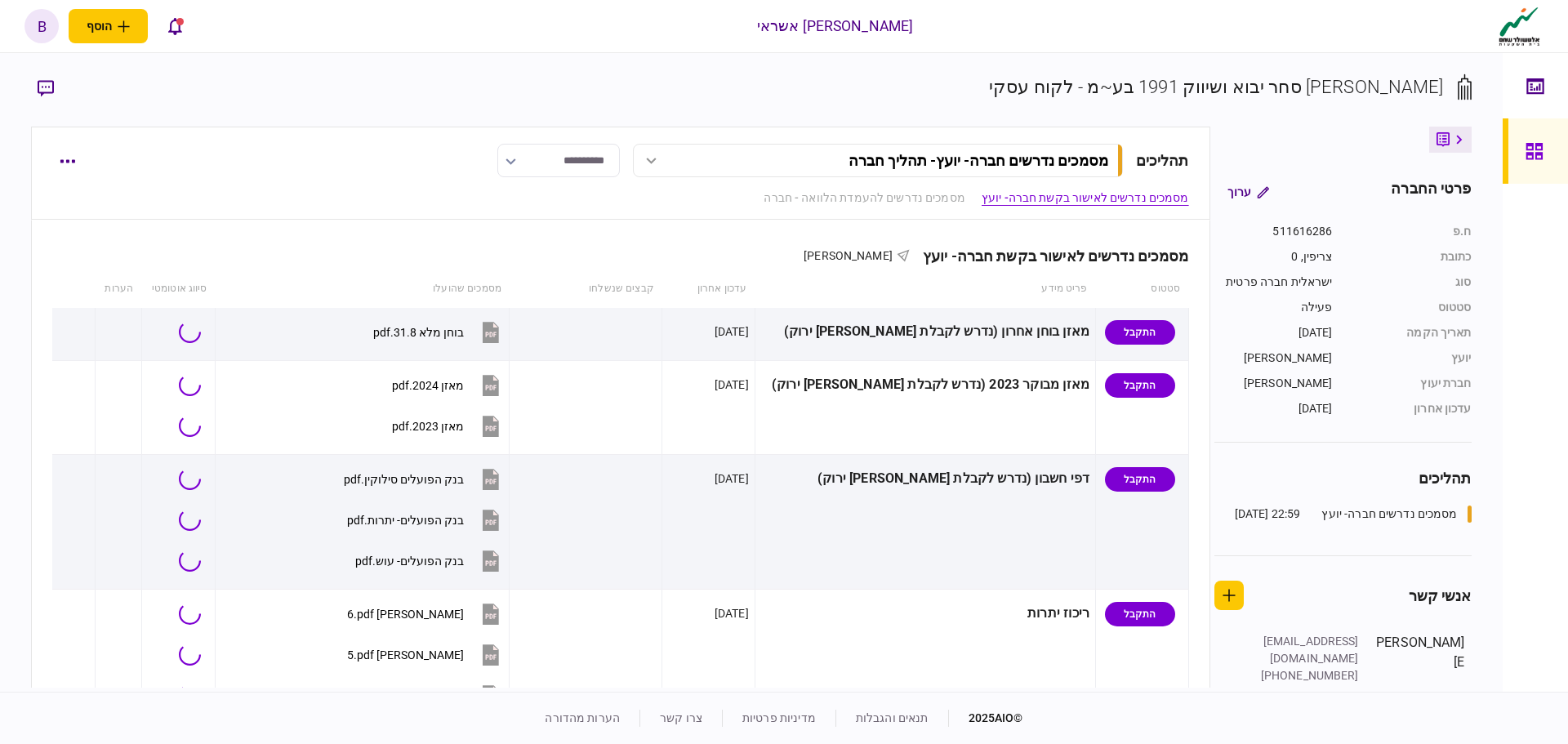
click at [1542, 151] on icon at bounding box center [1535, 152] width 18 height 19
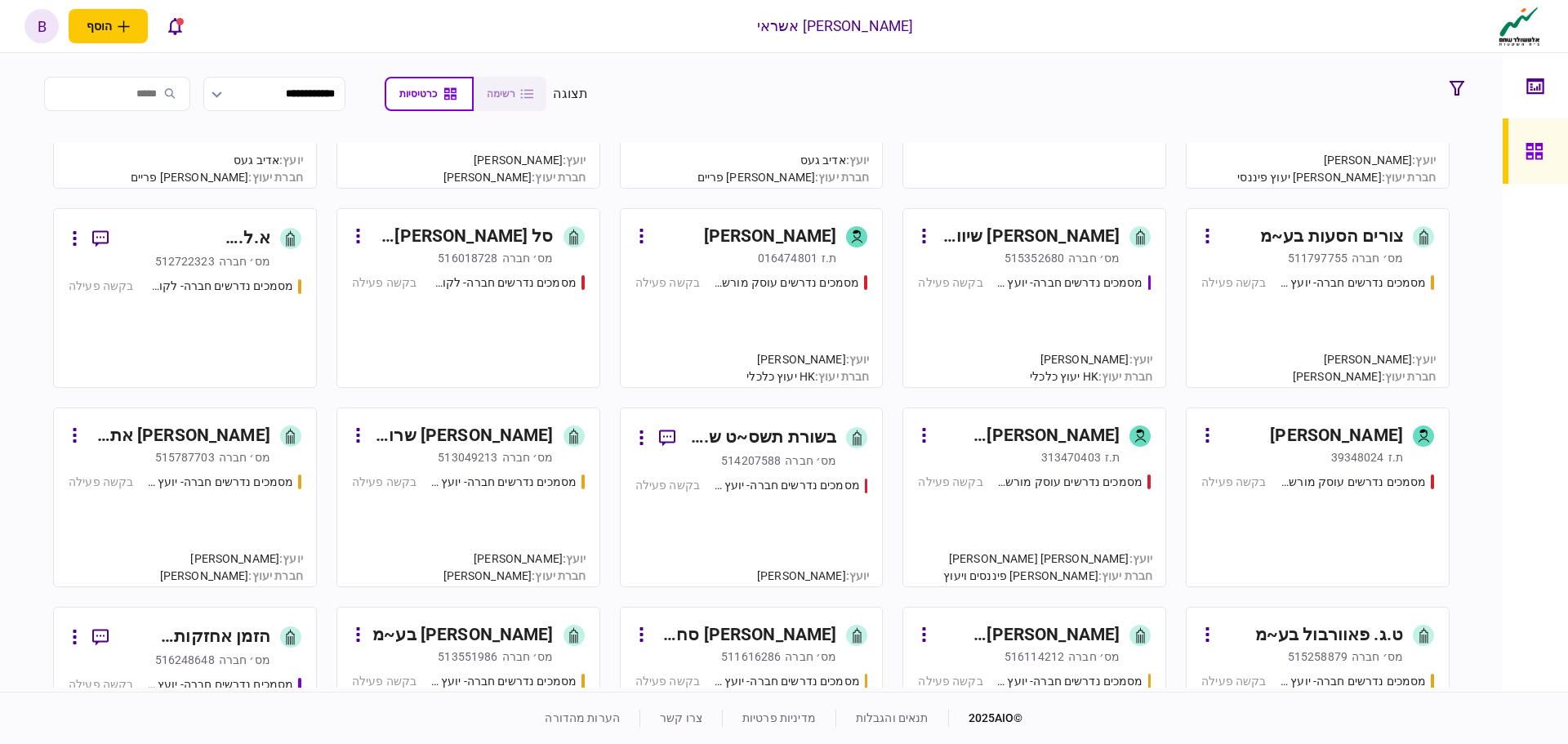
scroll to position [164, 0]
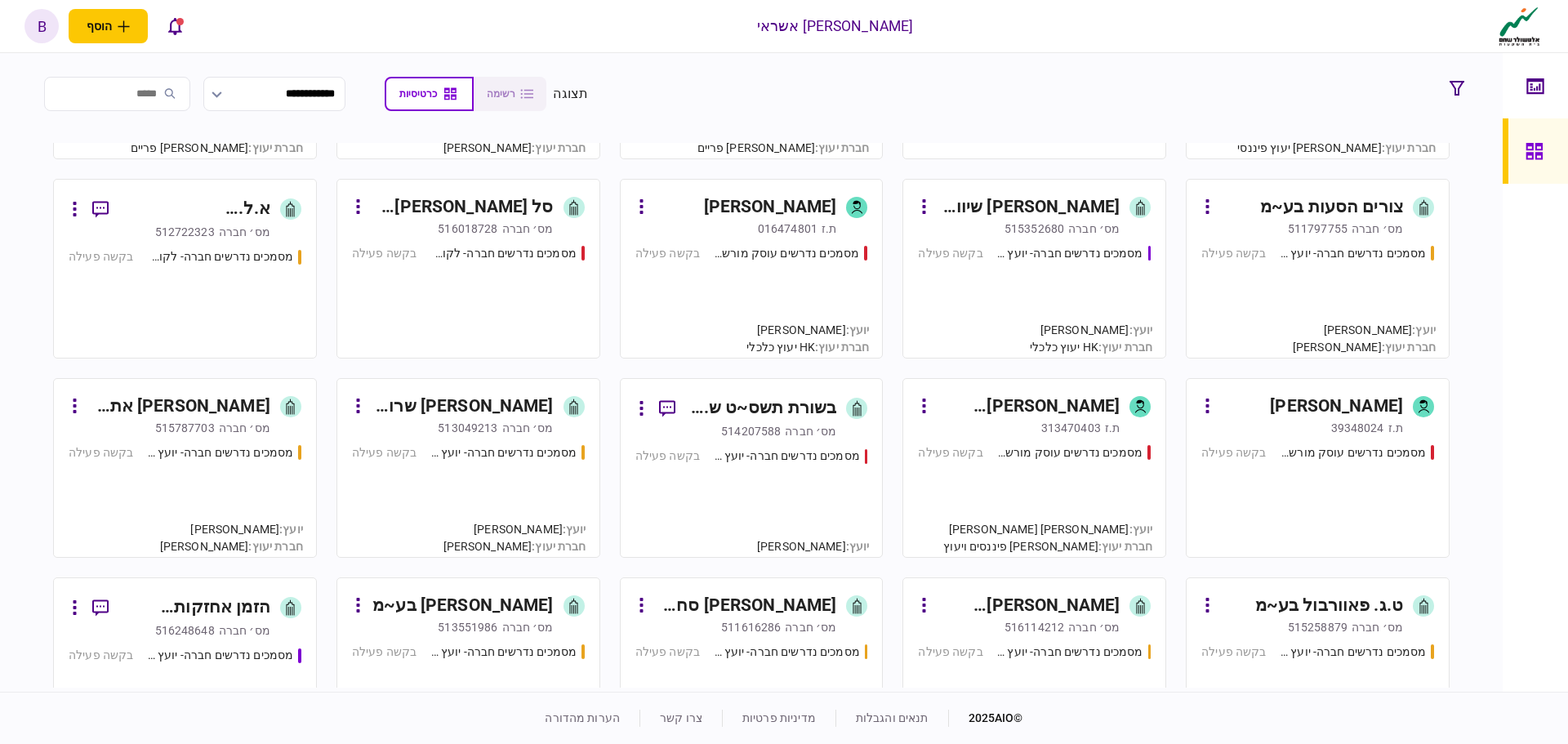
click at [189, 503] on div "מסמכים נדרשים חברה- יועץ - תהליך חברה בקשה פעילה" at bounding box center [185, 493] width 233 height 99
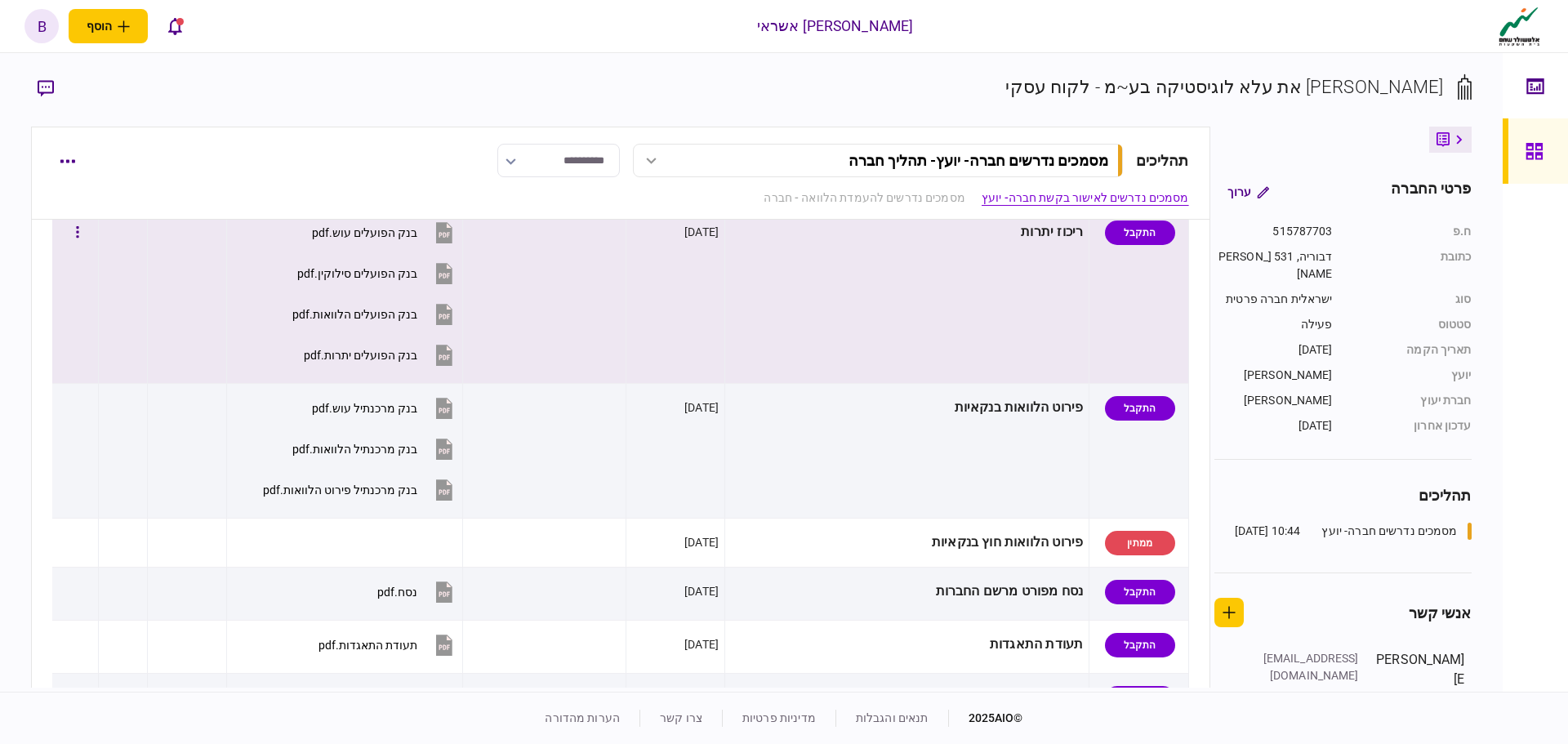
scroll to position [164, 0]
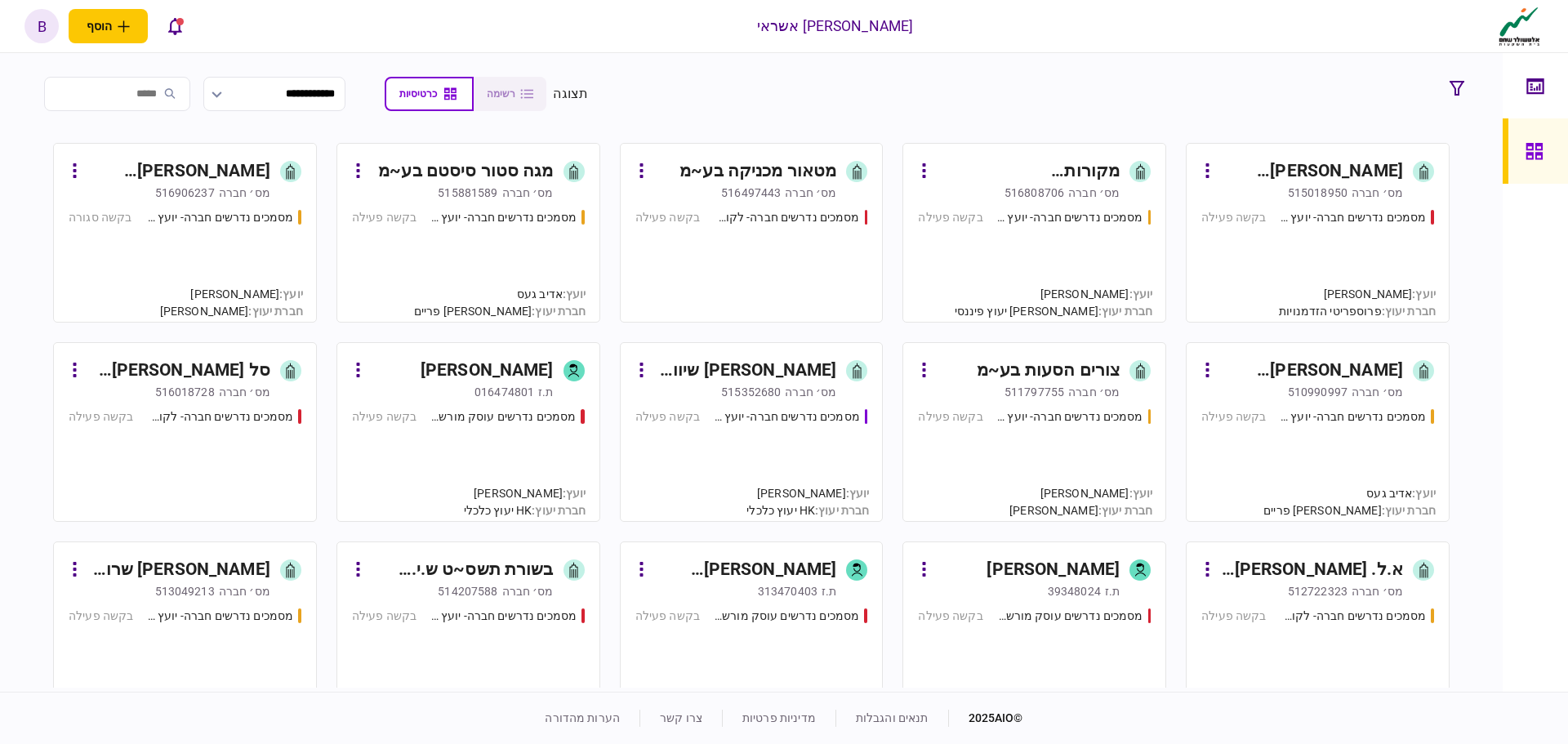
click at [1327, 262] on div "מסמכים נדרשים חברה- יועץ - תהליך חברה בקשה פעילה" at bounding box center [1317, 258] width 233 height 99
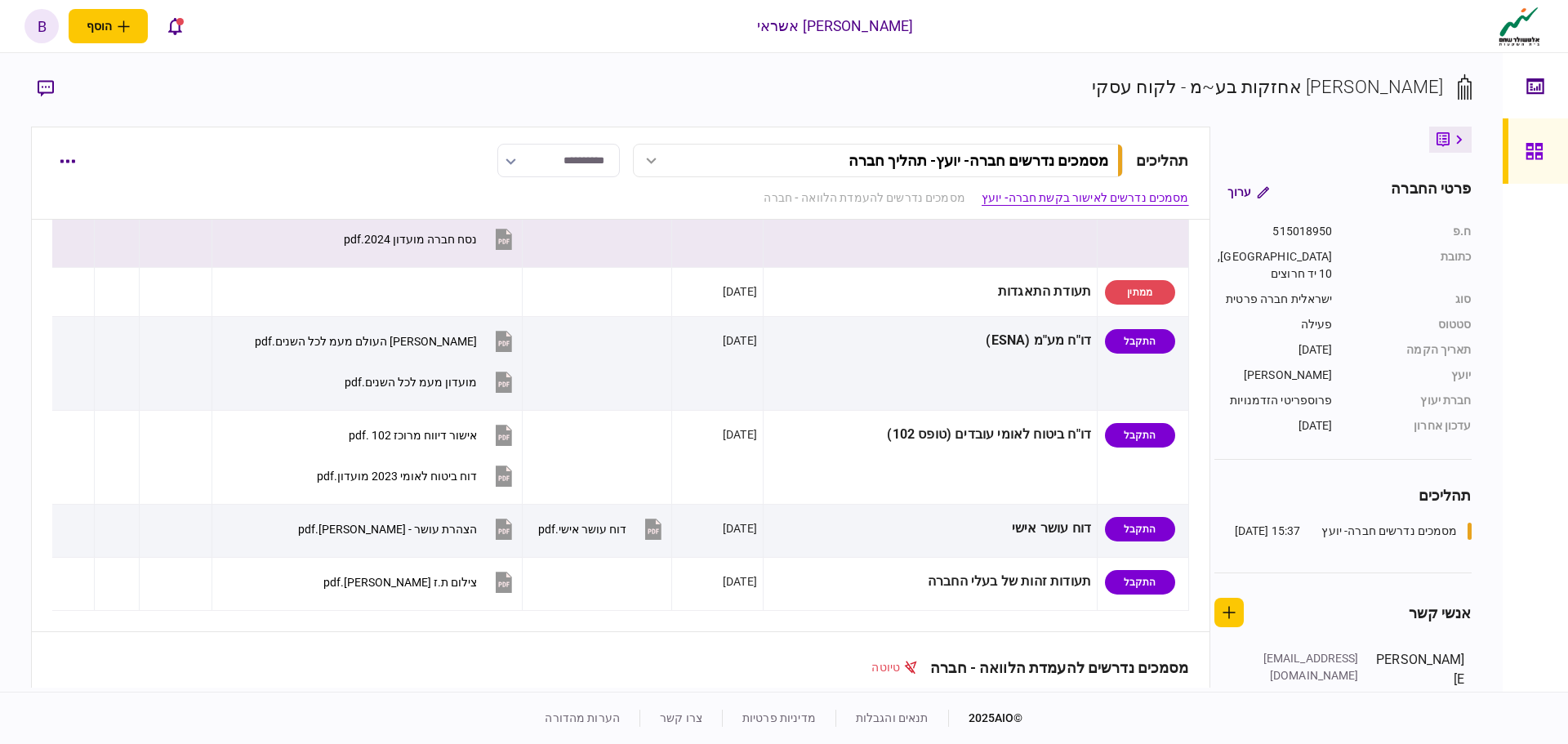
scroll to position [1389, 0]
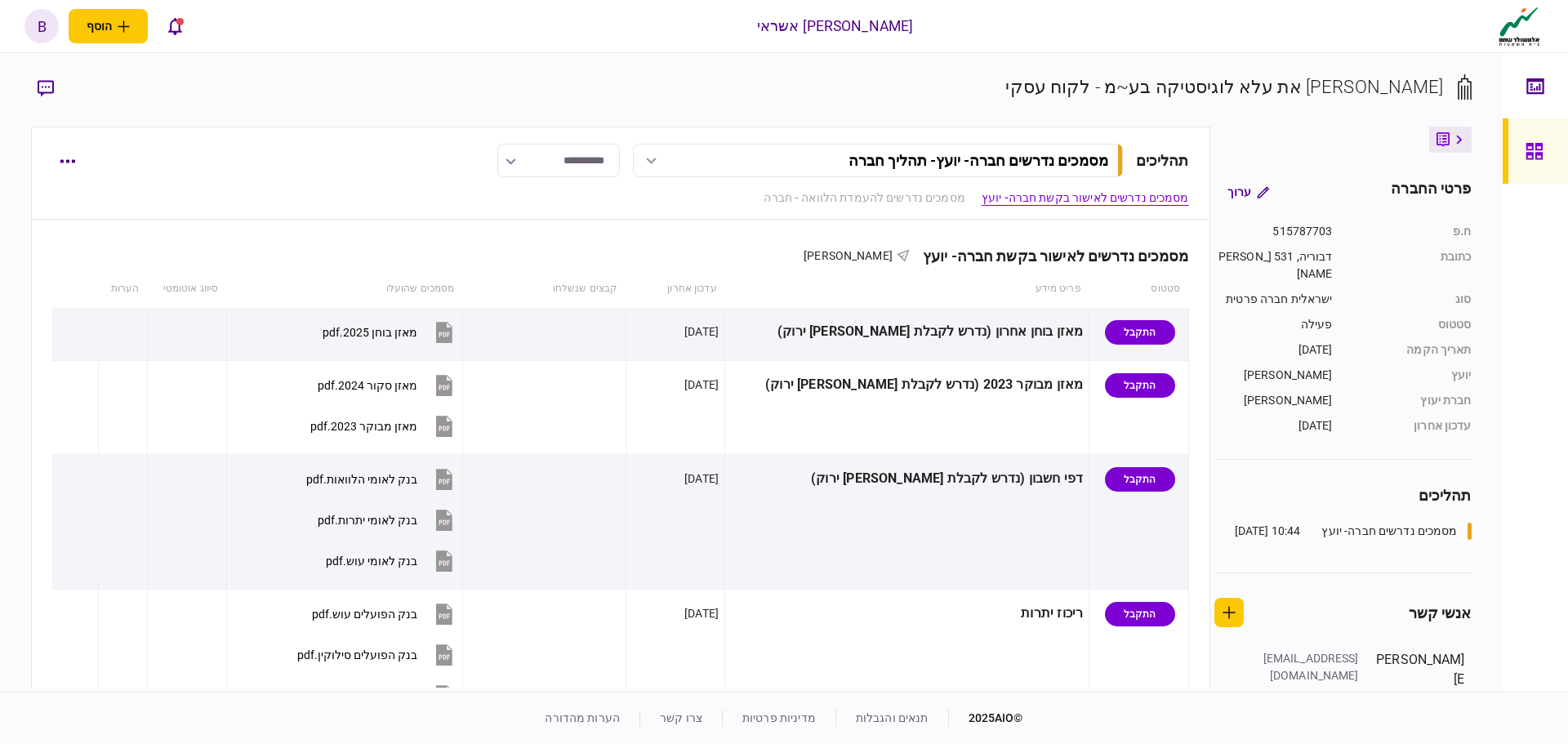
scroll to position [164, 0]
